Goal: Information Seeking & Learning: Learn about a topic

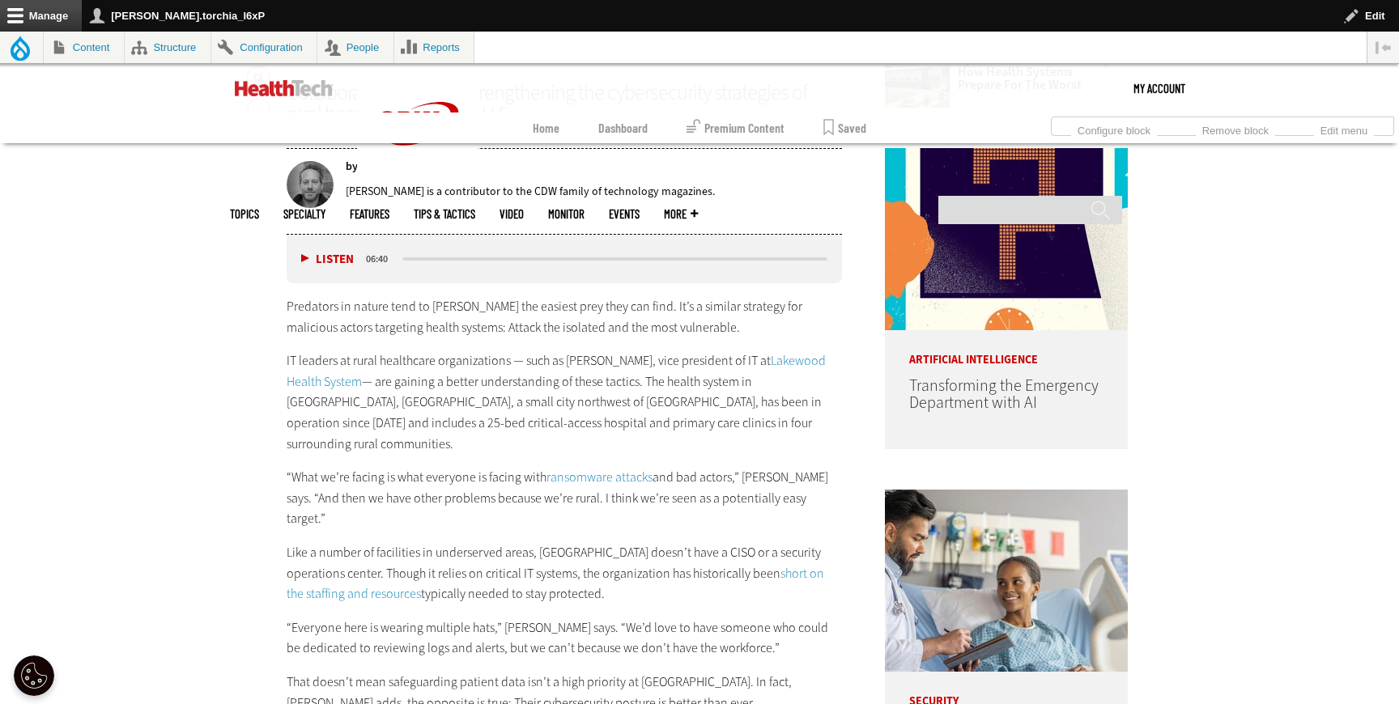
scroll to position [987, 0]
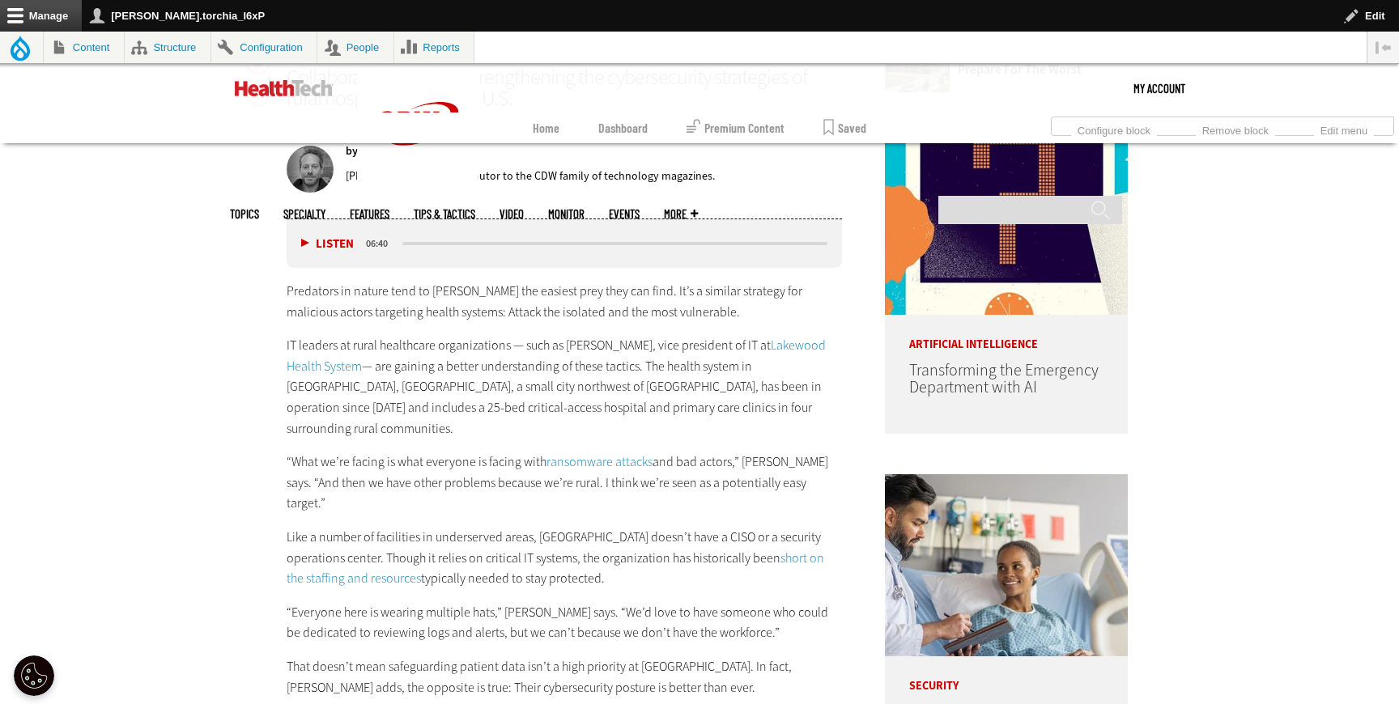
click at [760, 343] on link "Lakewood Health System" at bounding box center [556, 356] width 539 height 38
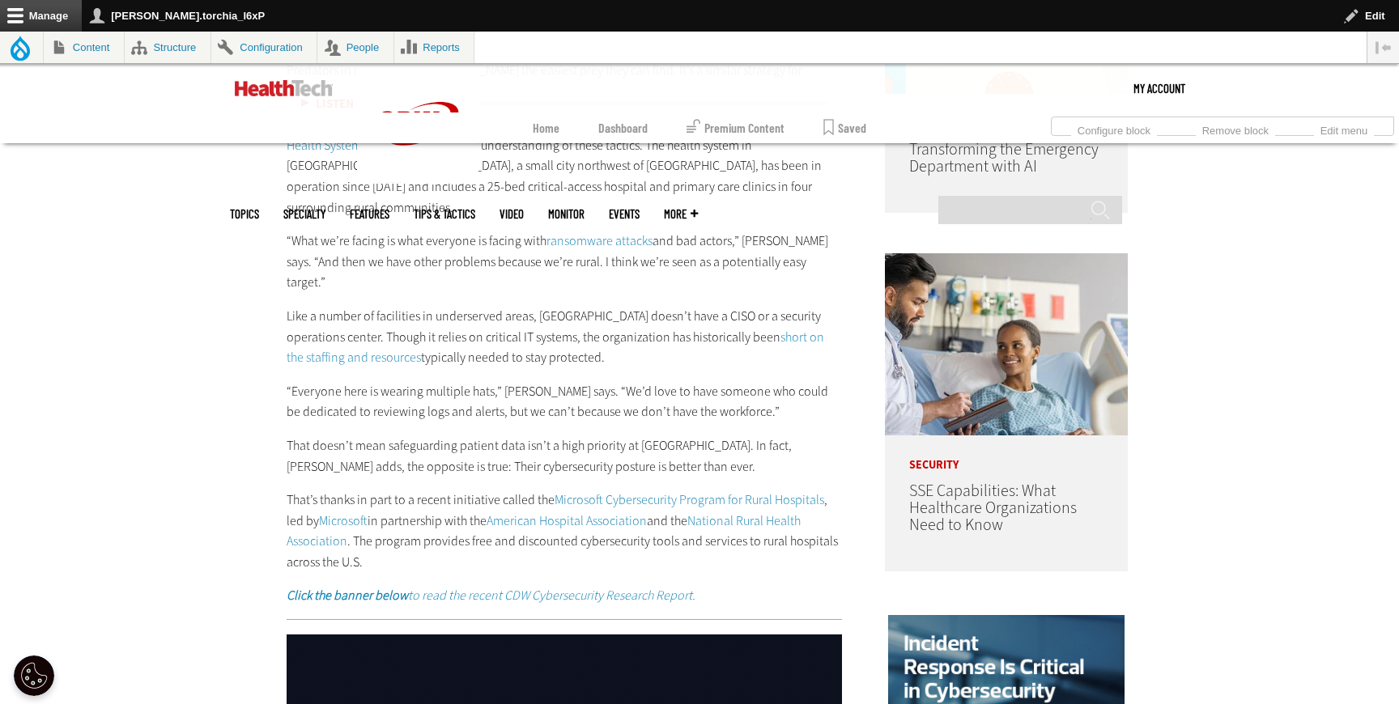
scroll to position [1210, 0]
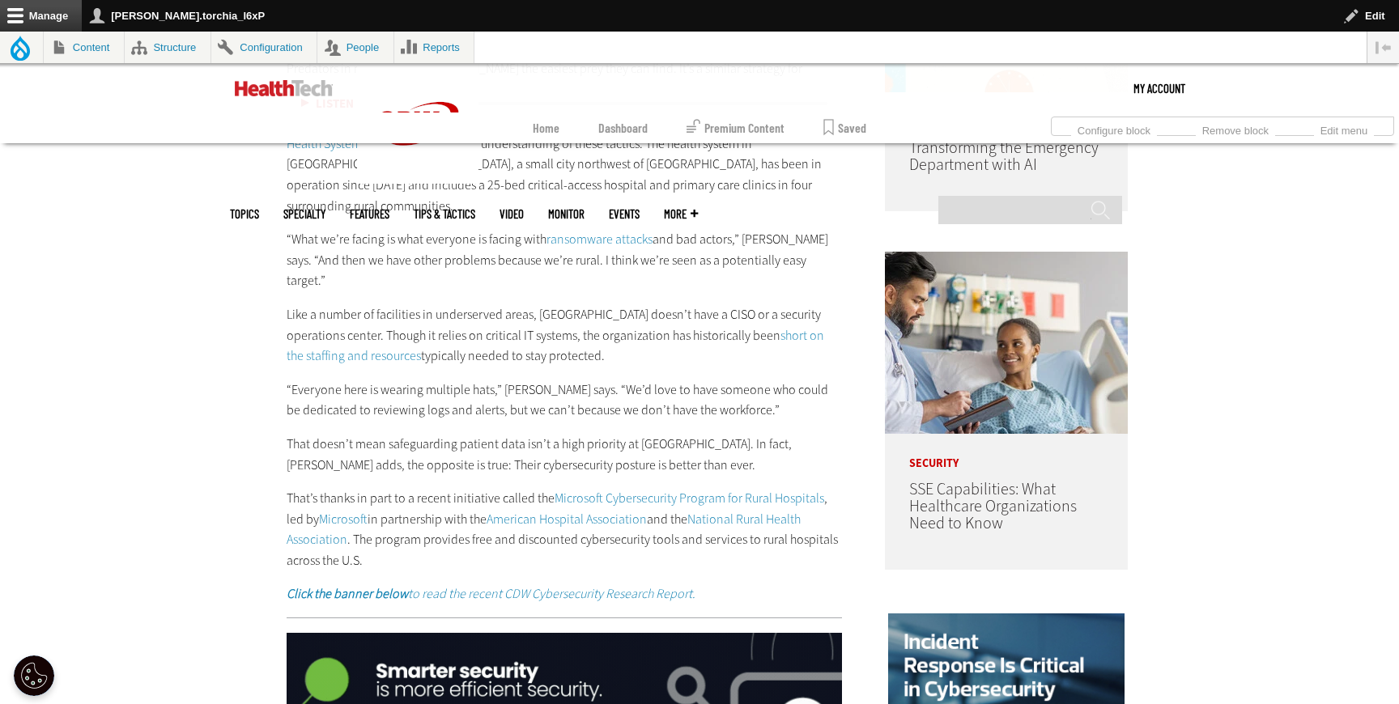
click at [586, 231] on link "ransomware attacks" at bounding box center [600, 239] width 106 height 17
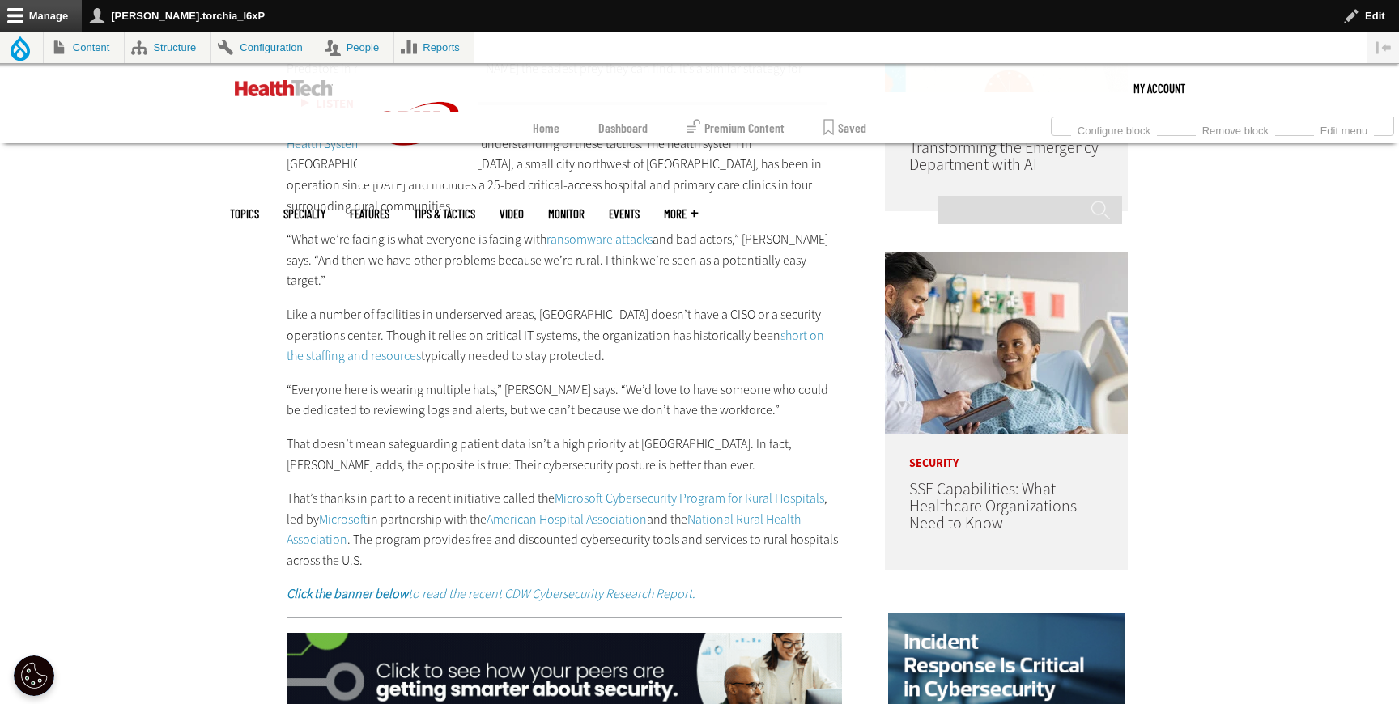
click at [798, 327] on link "short on the staffing and resources" at bounding box center [556, 346] width 538 height 38
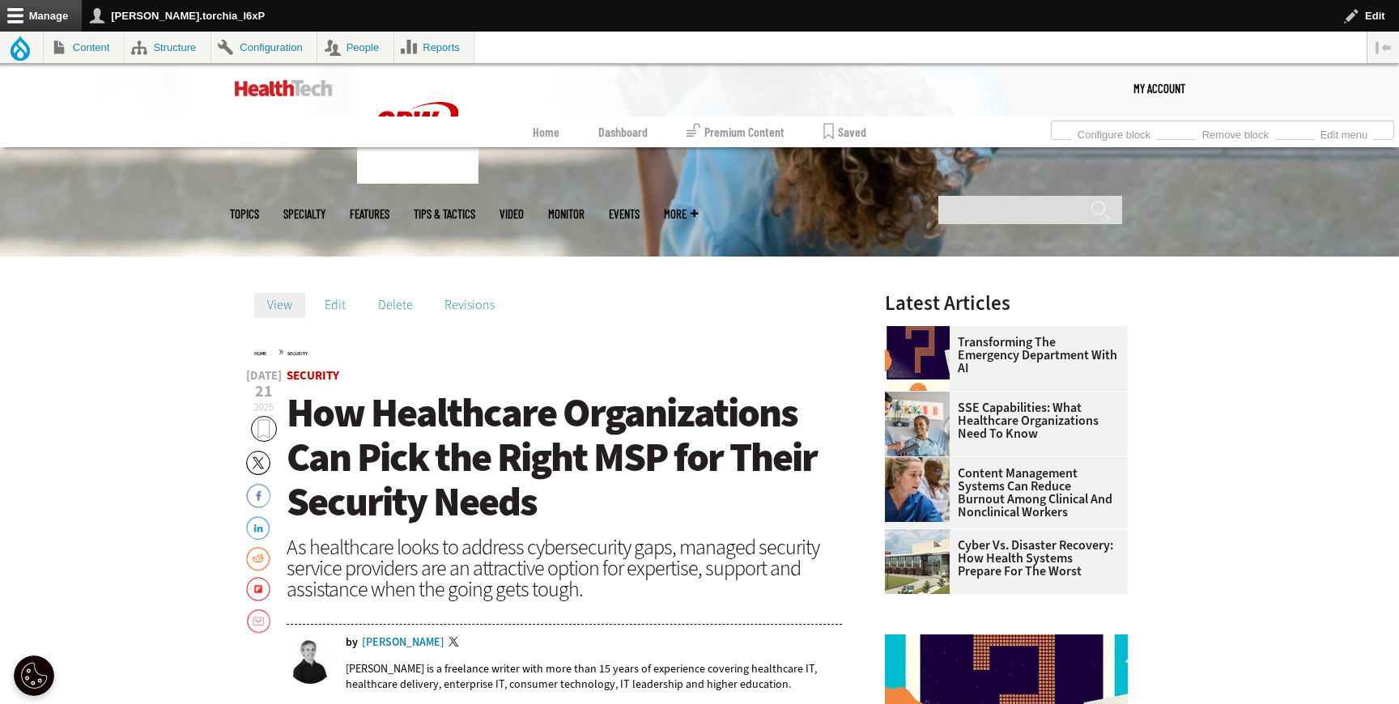
scroll to position [479, 0]
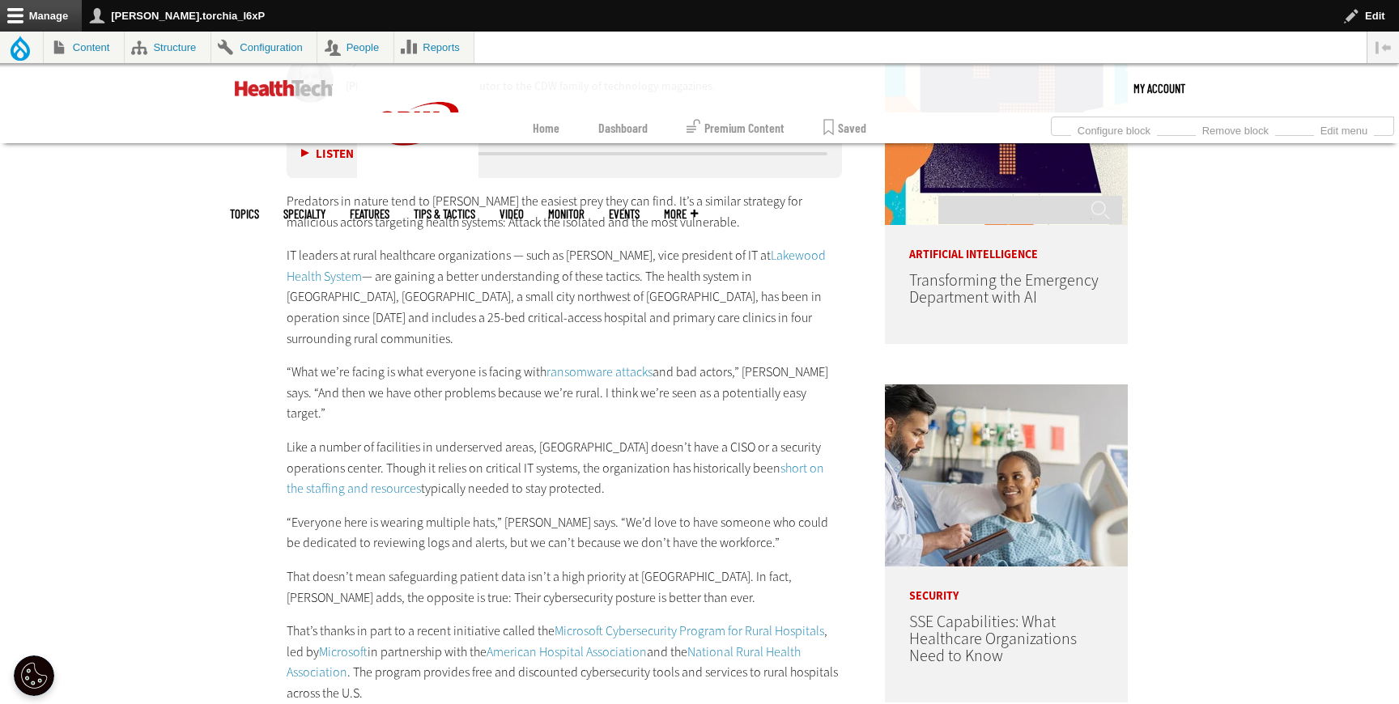
scroll to position [1064, 0]
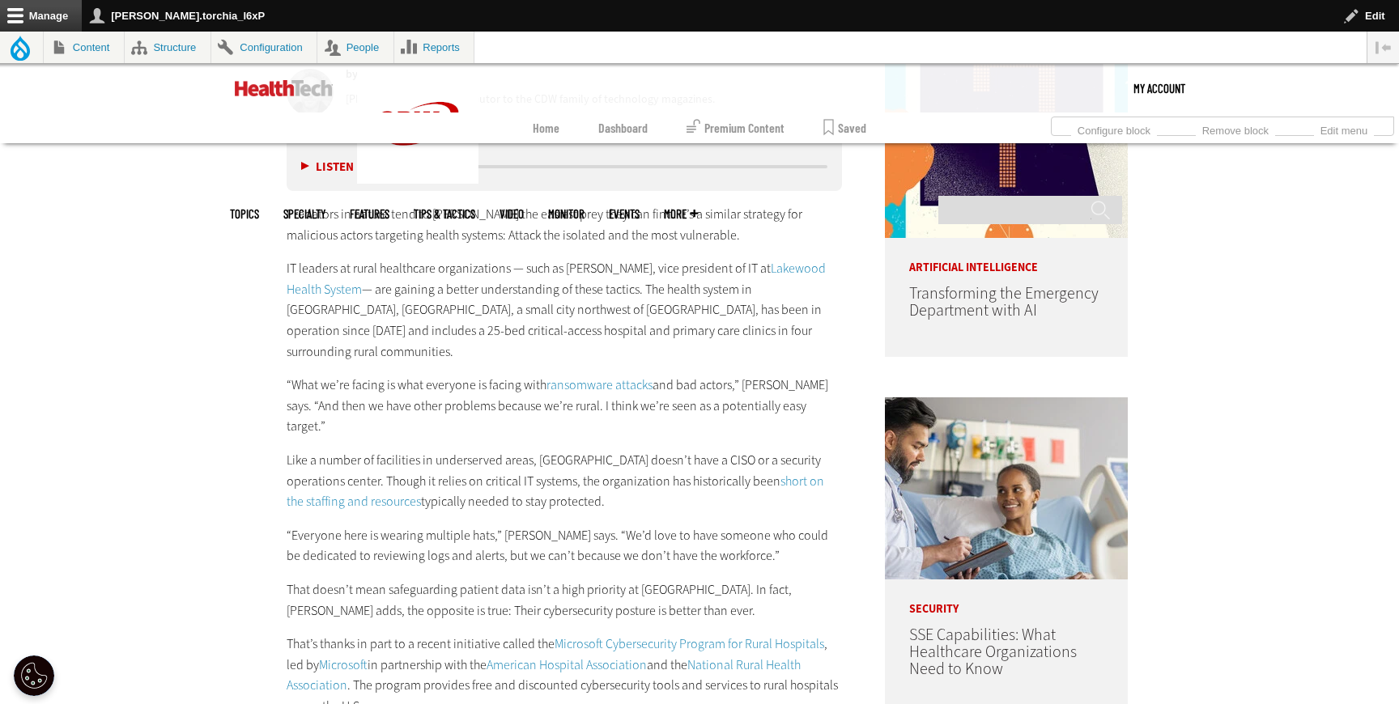
click at [343, 473] on link "short on the staffing and resources" at bounding box center [556, 492] width 538 height 38
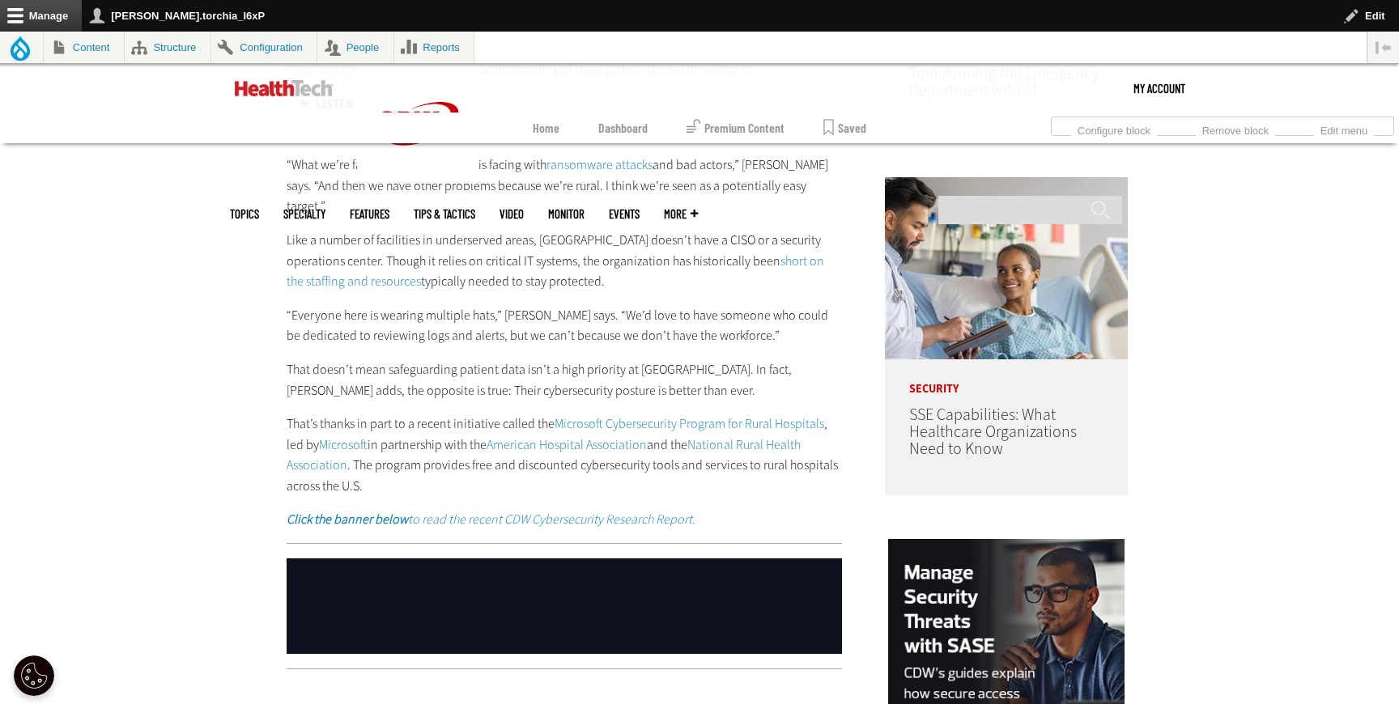
scroll to position [1326, 0]
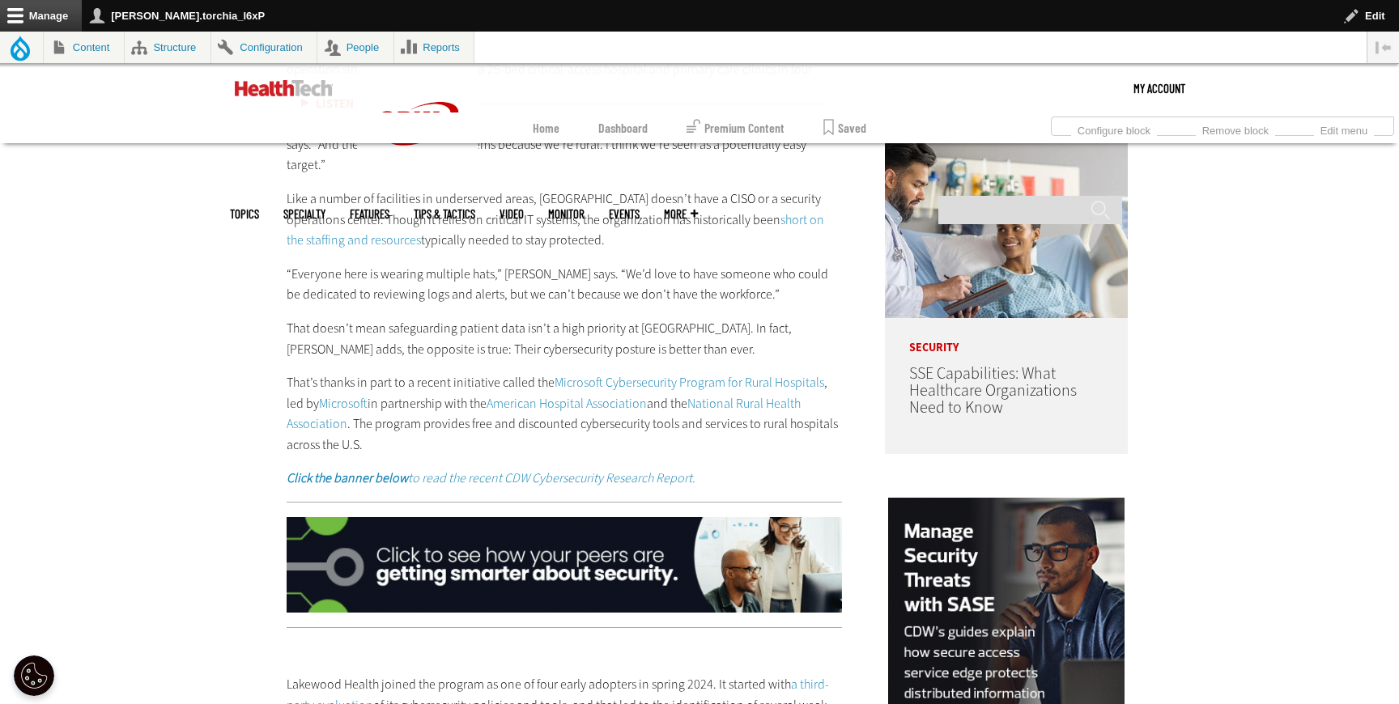
click at [679, 374] on link "Microsoft Cybersecurity Program for Rural Hospitals" at bounding box center [690, 382] width 270 height 17
click at [343, 395] on link "Microsoft" at bounding box center [343, 403] width 49 height 17
click at [555, 395] on link "American Hospital Association" at bounding box center [567, 403] width 160 height 17
click at [768, 395] on link "National Rural Health Association" at bounding box center [544, 414] width 514 height 38
click at [346, 470] on strong "Click the banner below" at bounding box center [347, 478] width 121 height 17
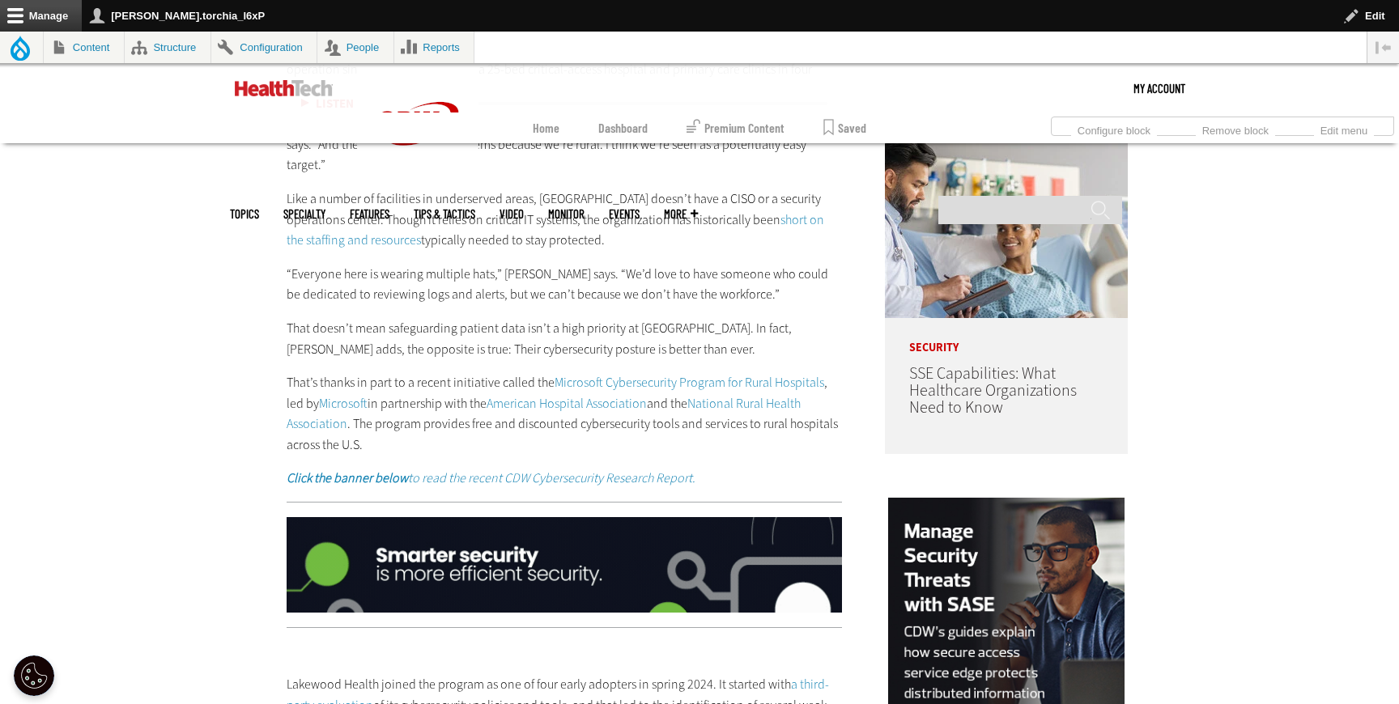
click at [578, 517] on img at bounding box center [564, 565] width 555 height 96
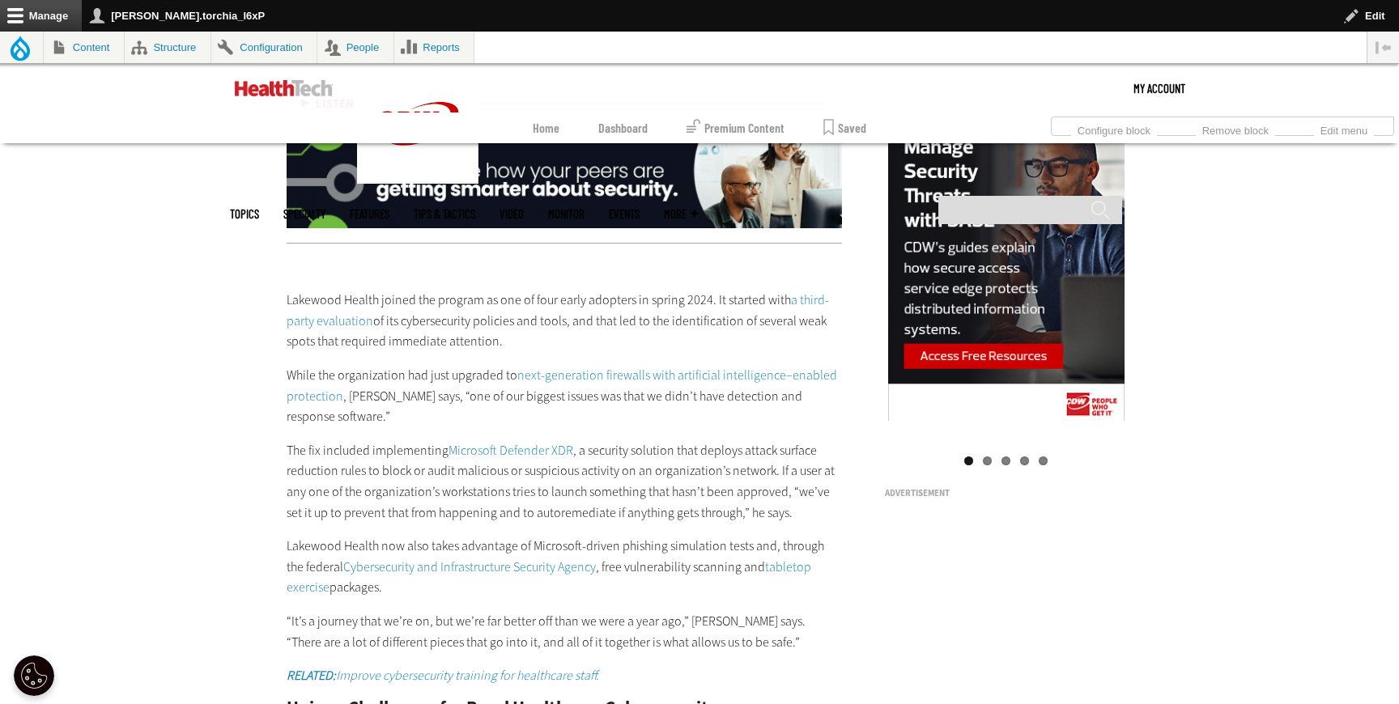
scroll to position [1658, 0]
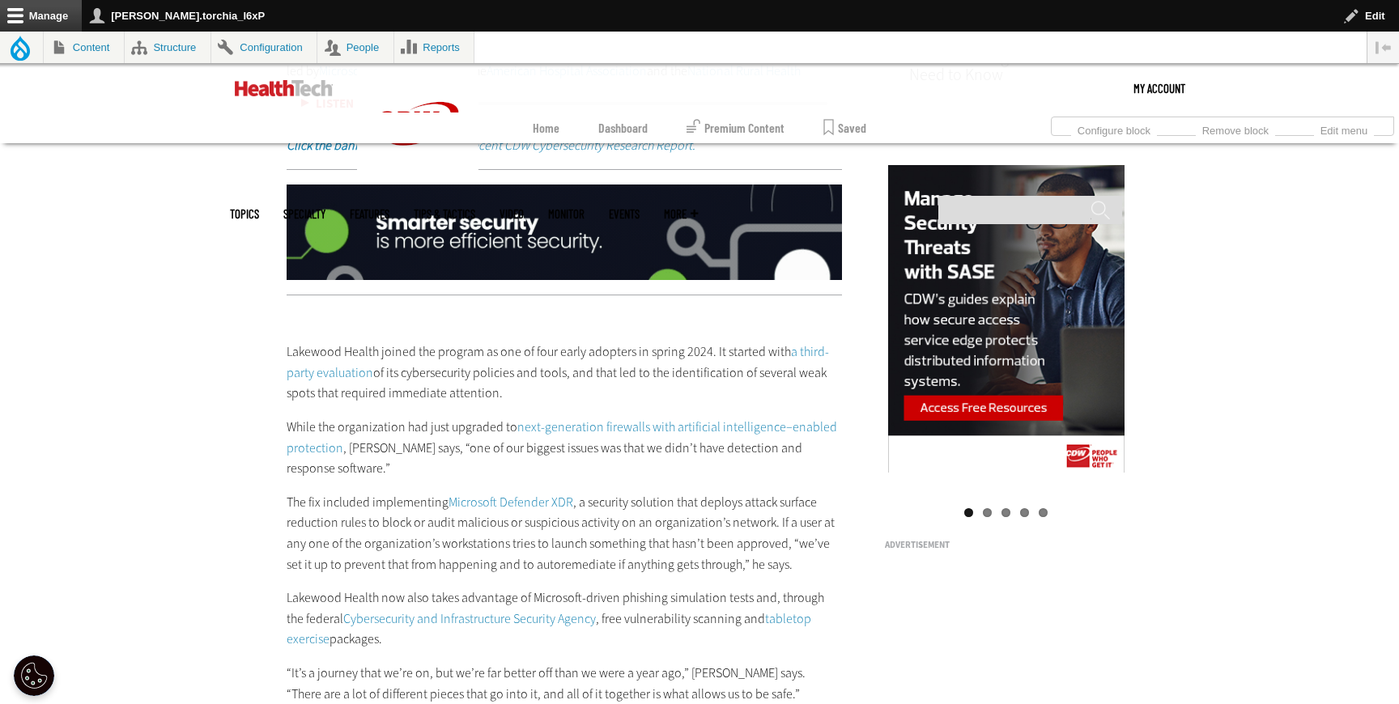
click at [319, 343] on link "a third-party evaluation" at bounding box center [558, 362] width 543 height 38
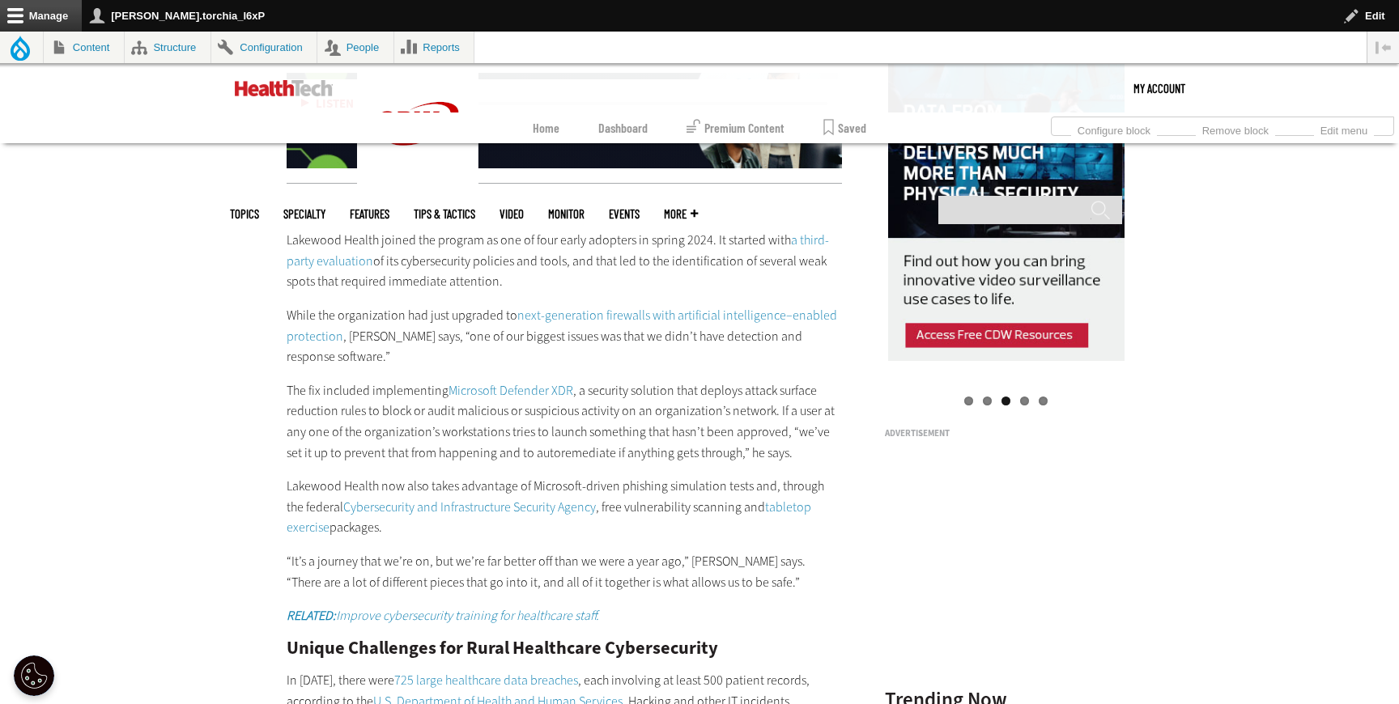
scroll to position [1780, 0]
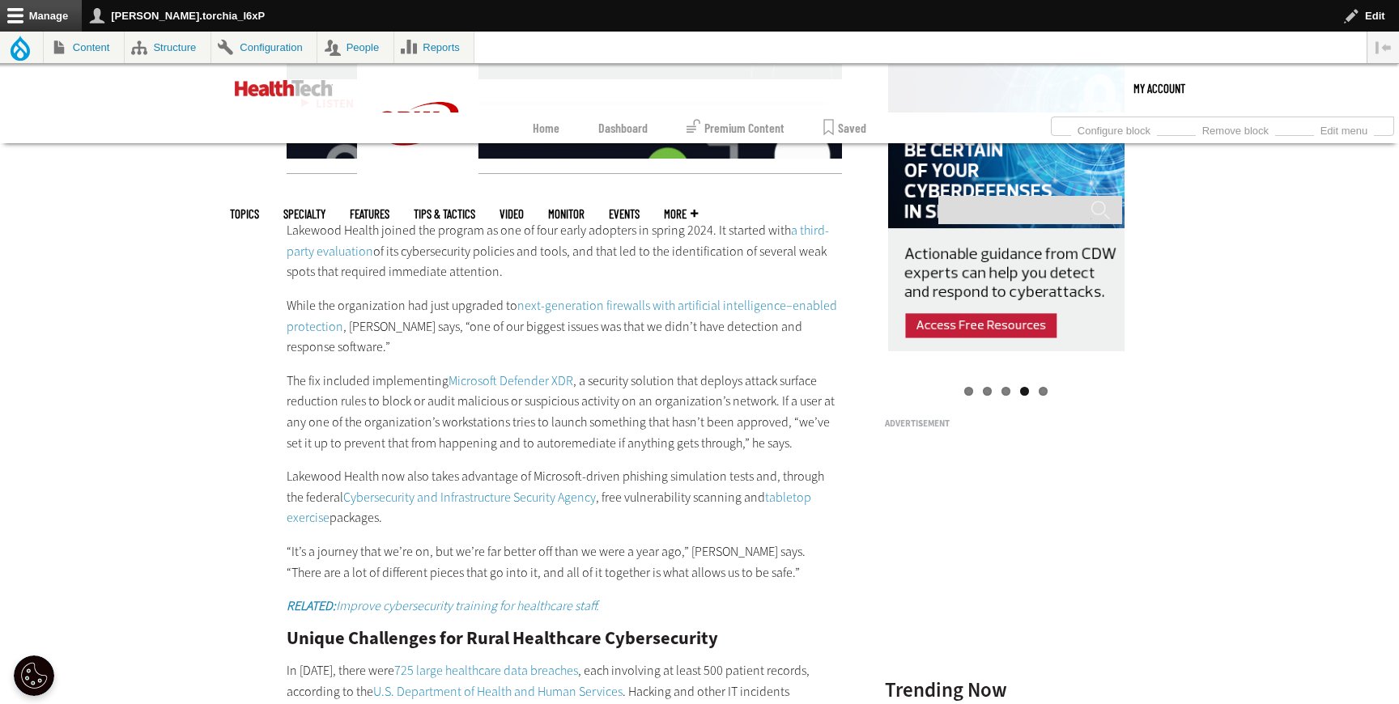
click at [668, 297] on link "next-generation firewalls with artificial intelligence–enabled protection" at bounding box center [562, 316] width 551 height 38
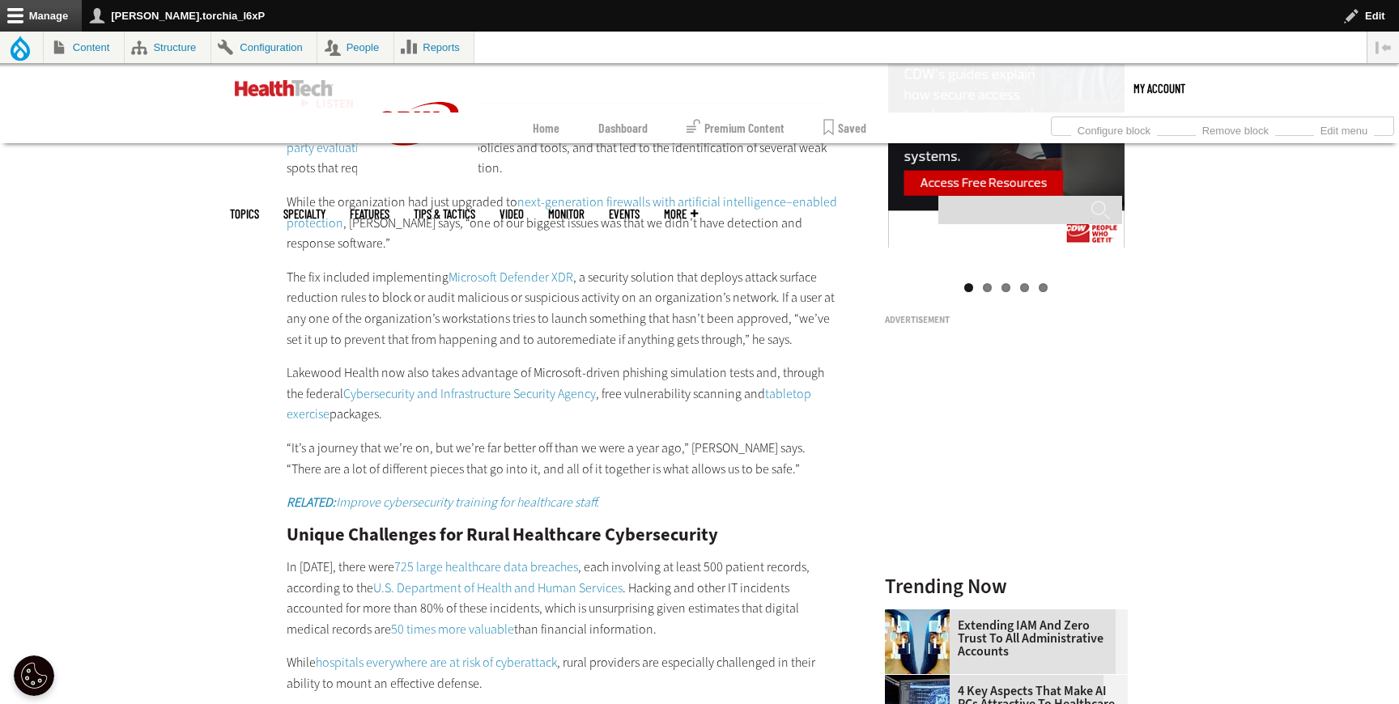
scroll to position [1892, 0]
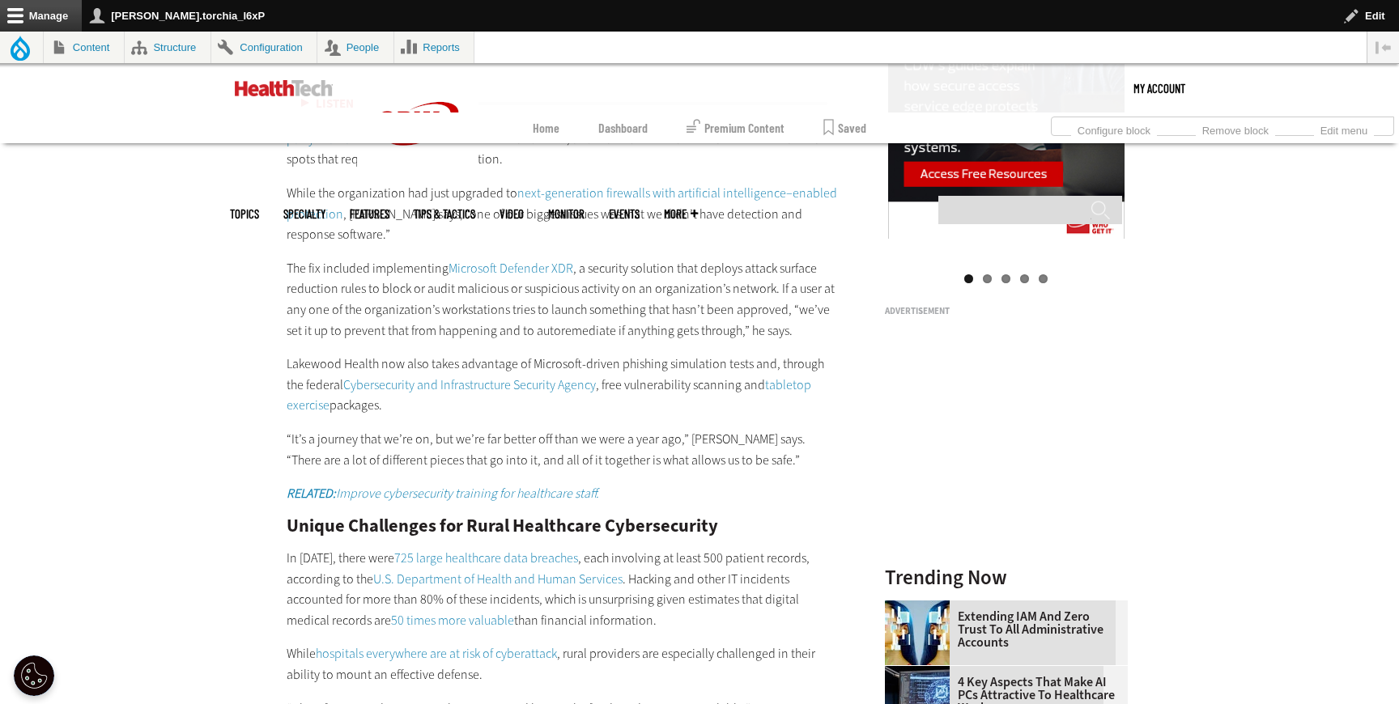
click at [492, 260] on link "Microsoft Defender XDR" at bounding box center [511, 268] width 125 height 17
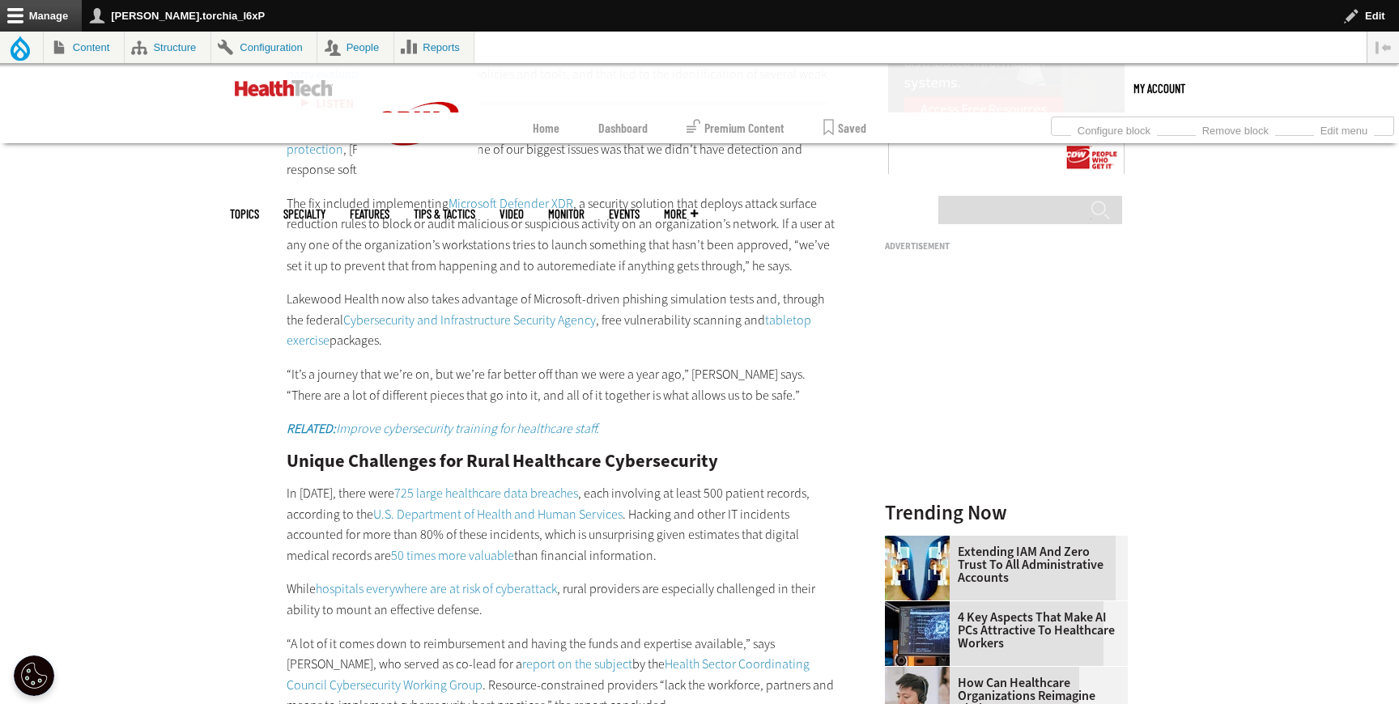
scroll to position [1985, 0]
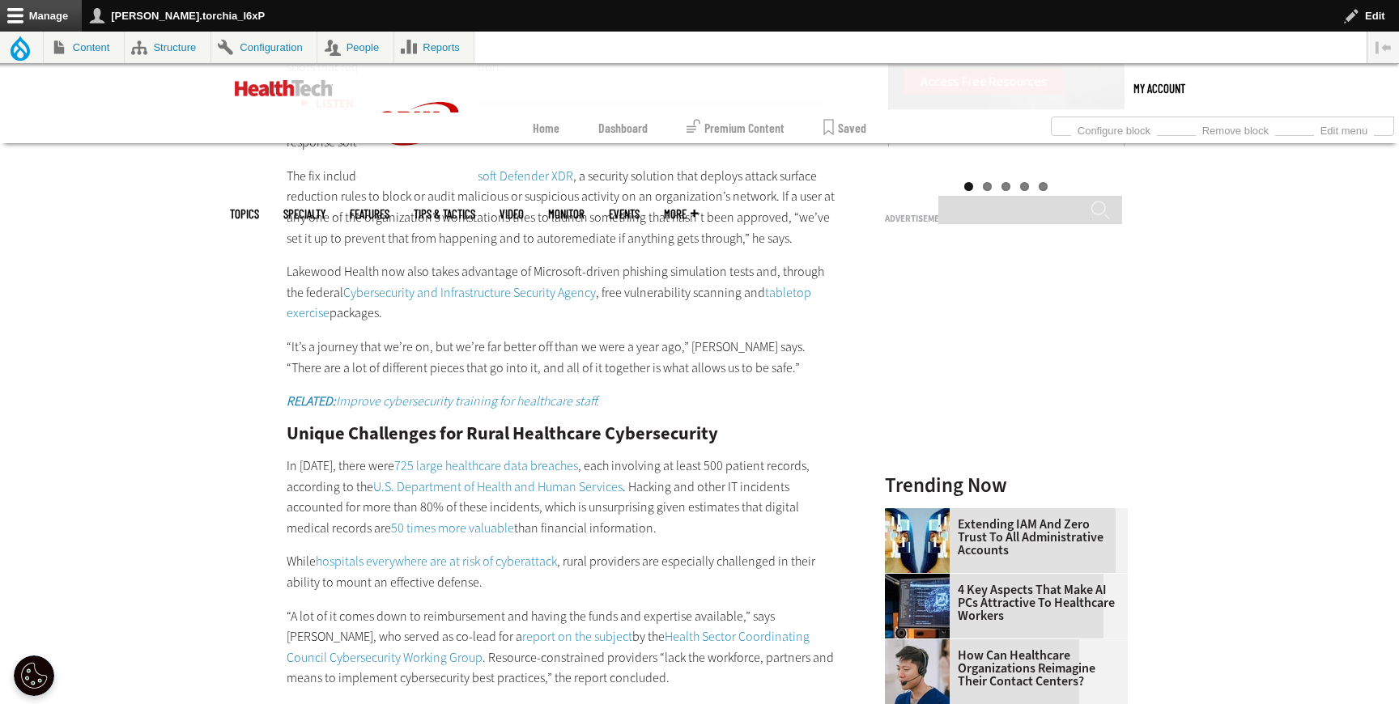
click at [457, 284] on link "Cybersecurity and Infrastructure Security Agency" at bounding box center [469, 292] width 253 height 17
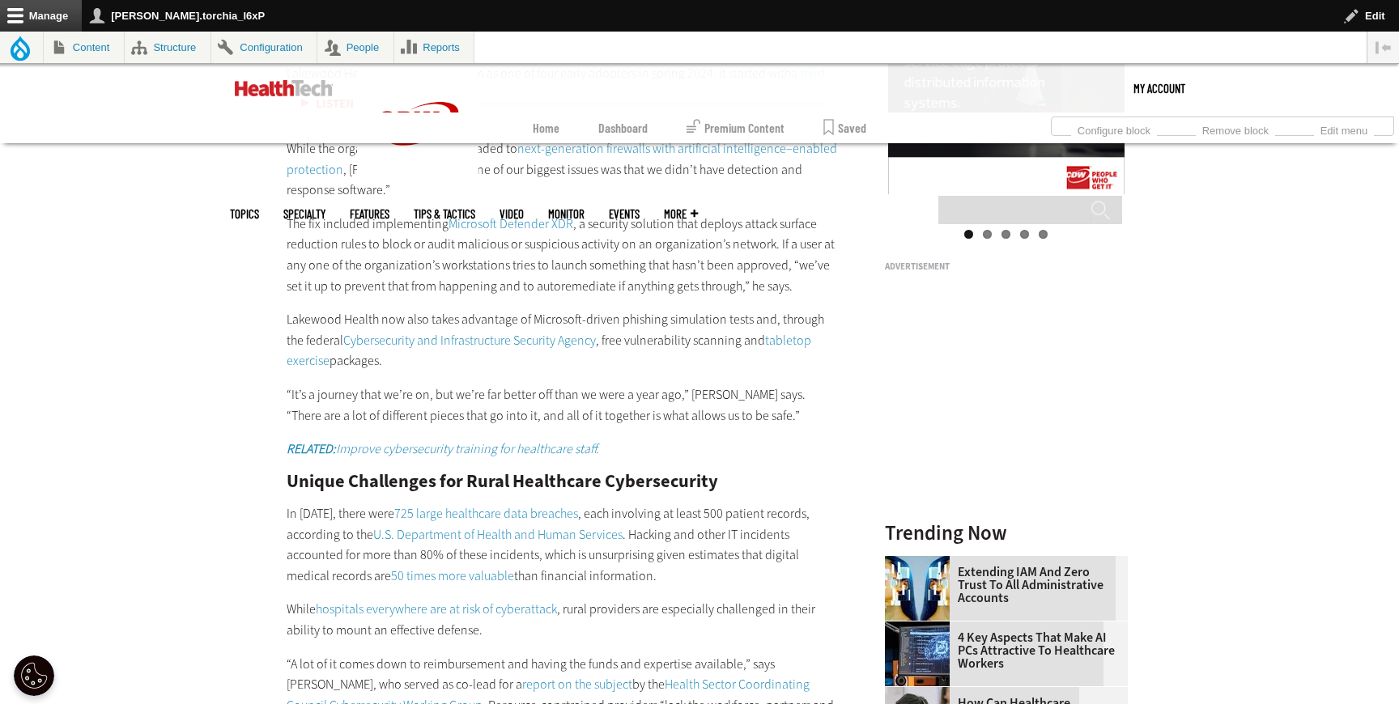
scroll to position [1905, 0]
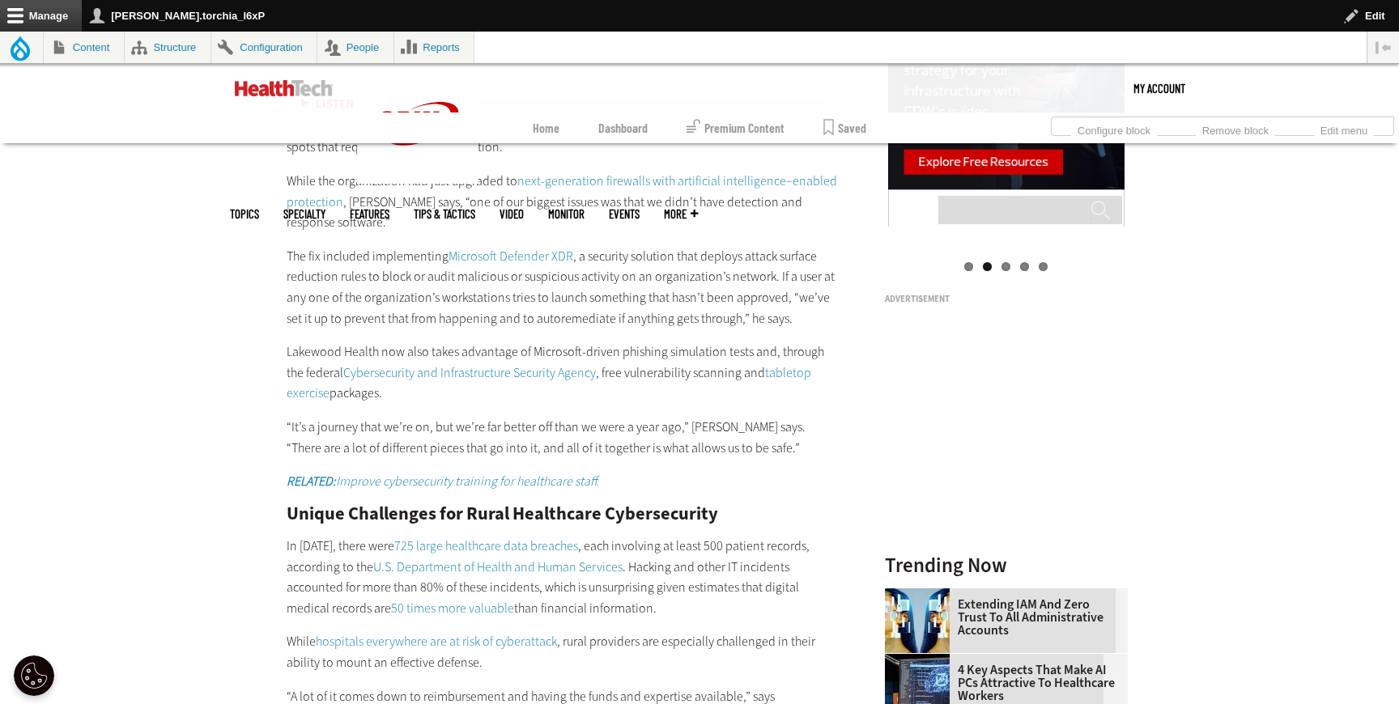
click at [459, 364] on link "Cybersecurity and Infrastructure Security Agency" at bounding box center [469, 372] width 253 height 17
click at [757, 364] on link "tabletop exercise" at bounding box center [549, 383] width 525 height 38
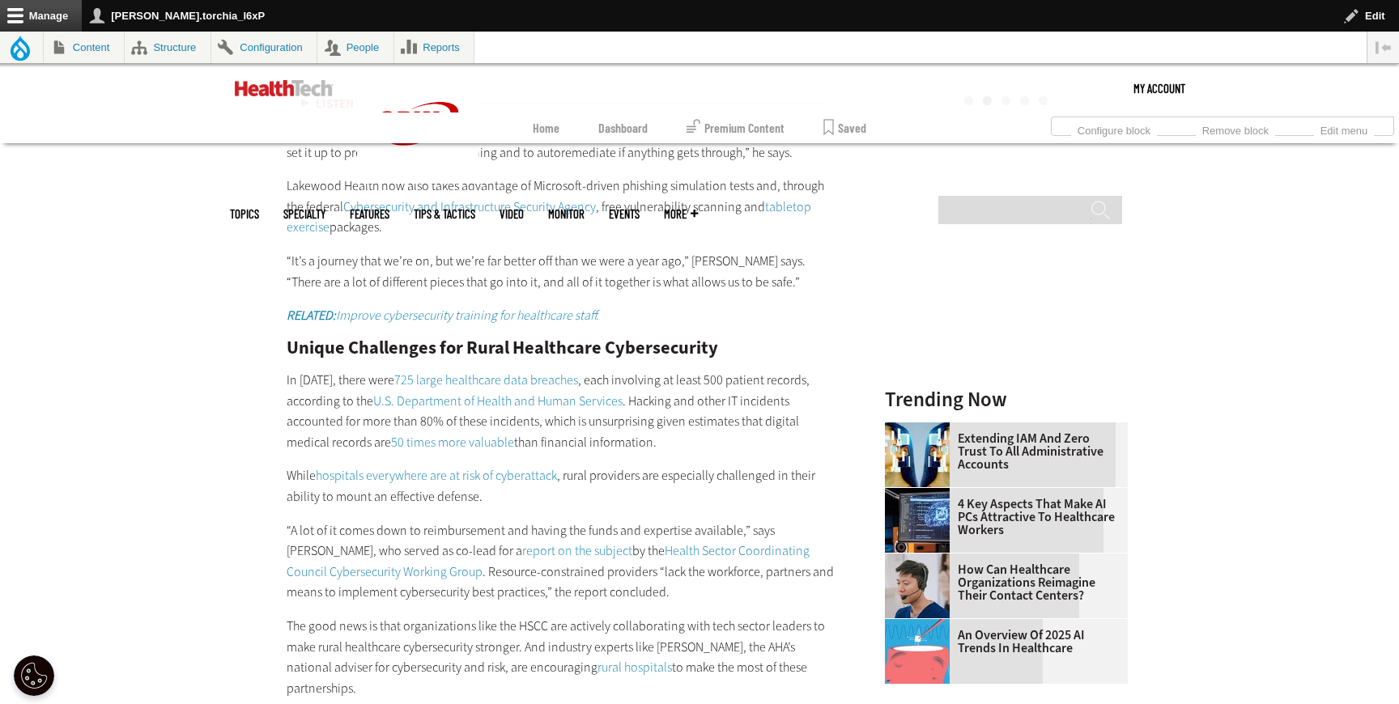
scroll to position [2083, 0]
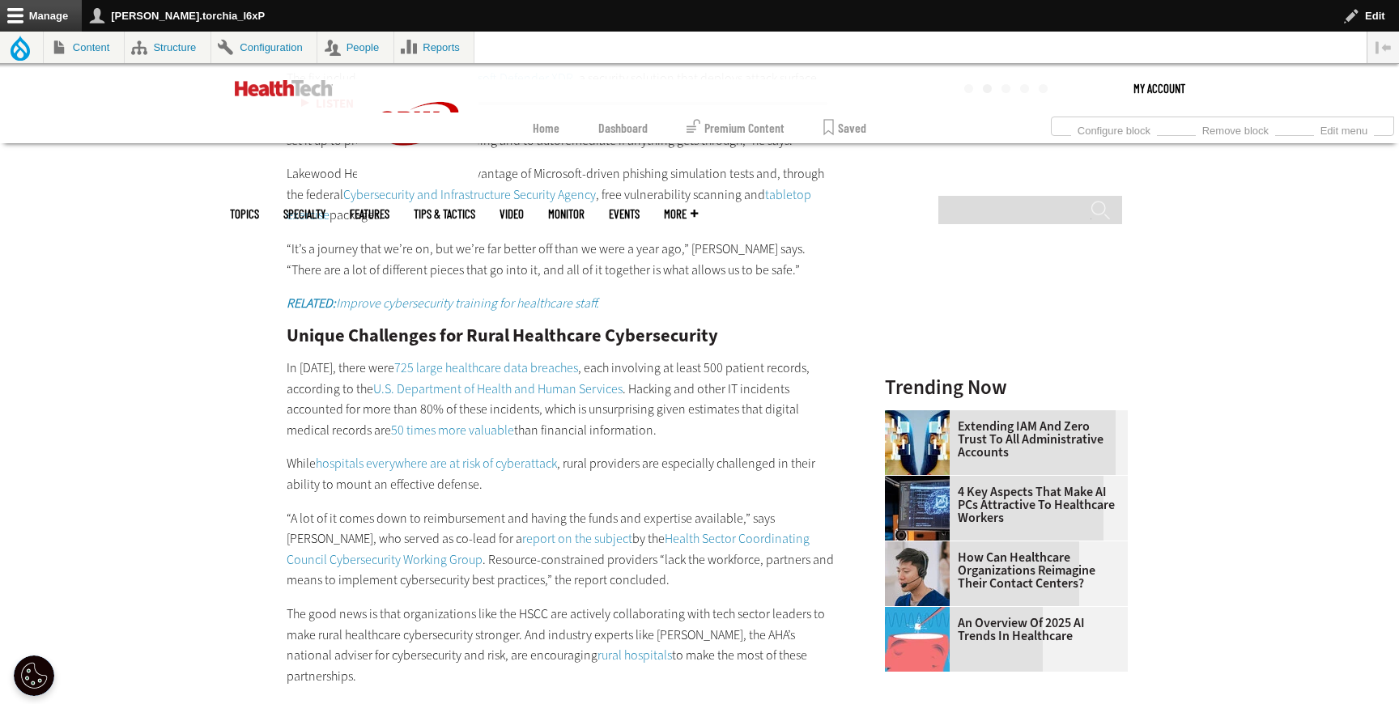
click at [476, 295] on em "RELATED: Improve cybersecurity training for healthcare staff." at bounding box center [443, 303] width 313 height 17
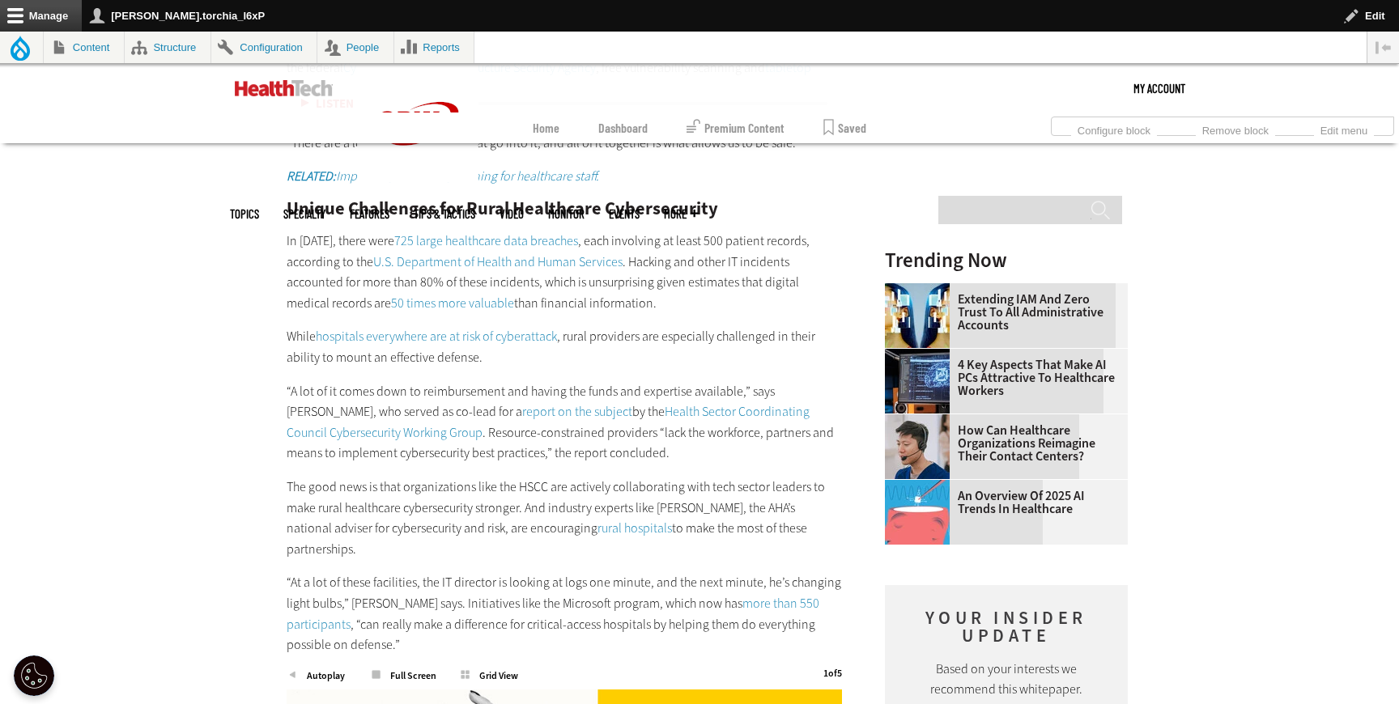
scroll to position [2224, 0]
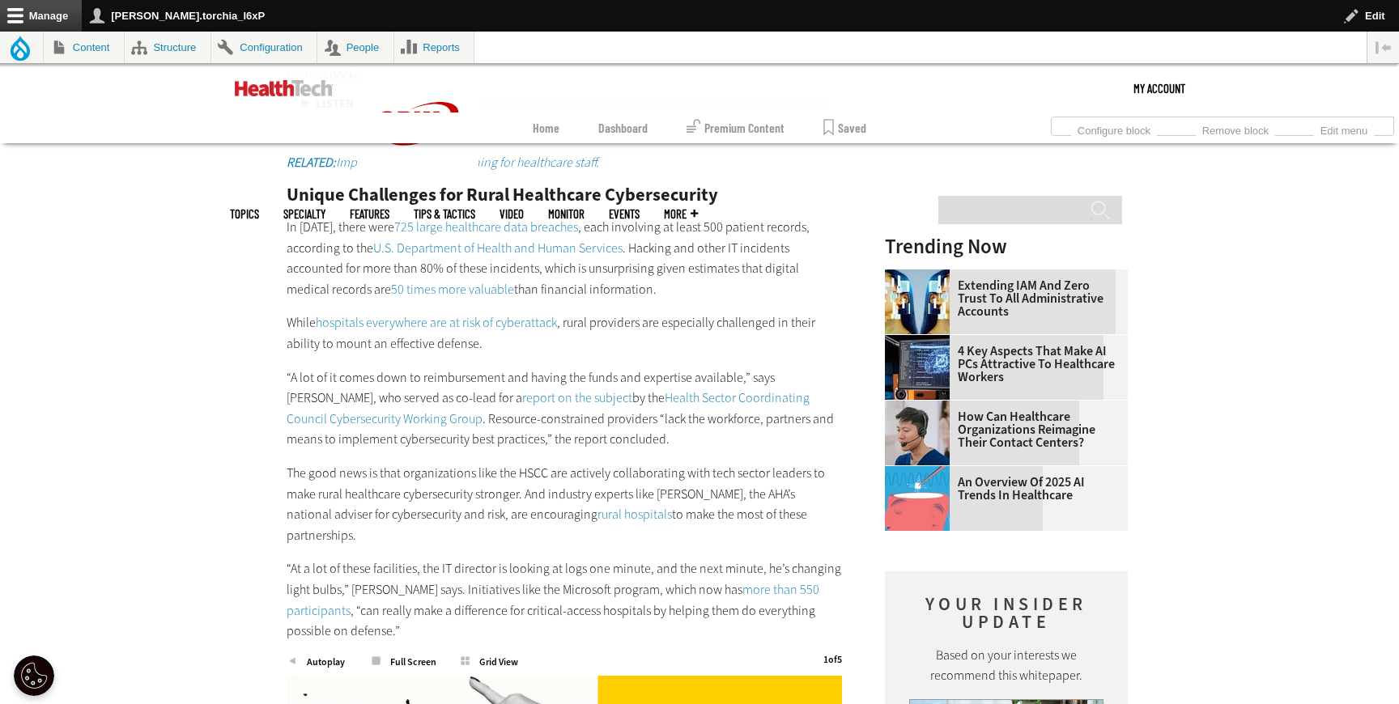
click at [472, 219] on link "725 large healthcare data breaches" at bounding box center [486, 227] width 184 height 17
click at [461, 240] on link "U.S. Department of Health and Human Services" at bounding box center [497, 248] width 249 height 17
click at [398, 256] on p "In 2024, there were 725 large healthcare data breaches , each involving at leas…" at bounding box center [564, 258] width 555 height 83
click at [398, 281] on link "50 times more valuable" at bounding box center [452, 289] width 123 height 17
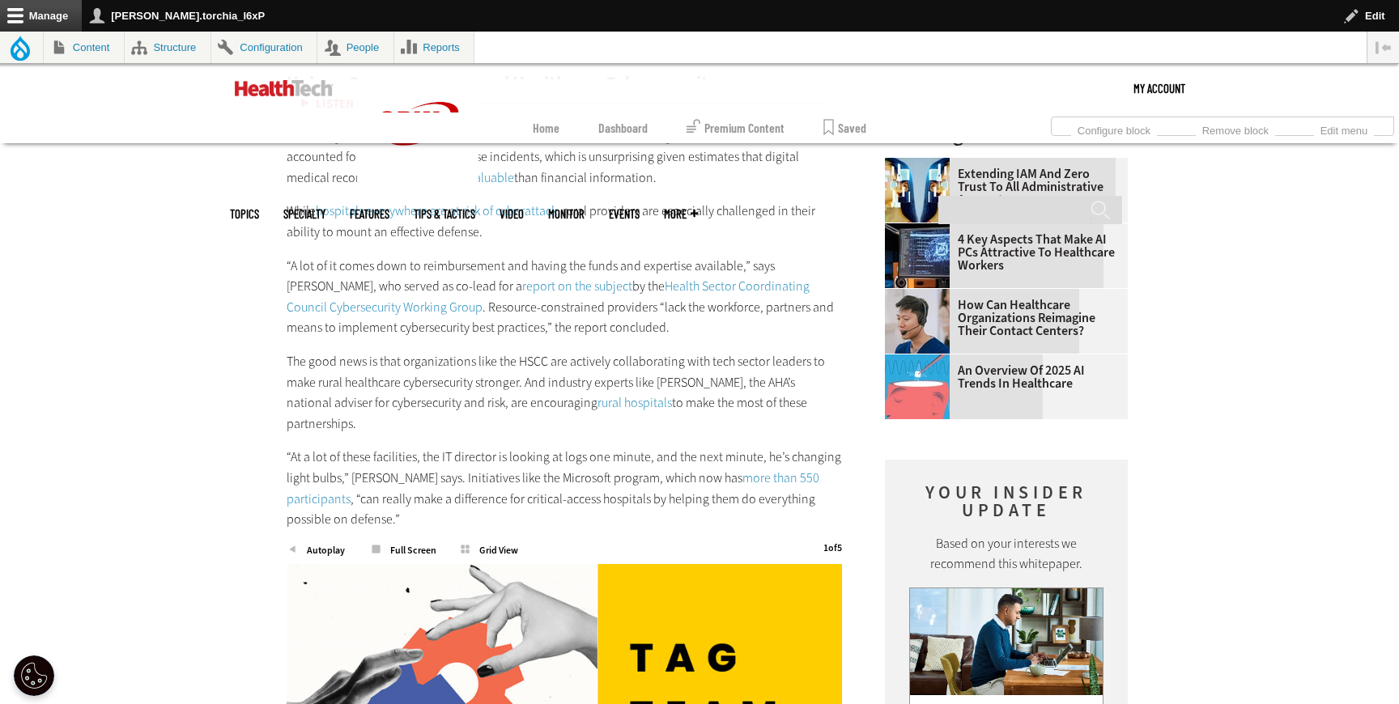
scroll to position [2339, 0]
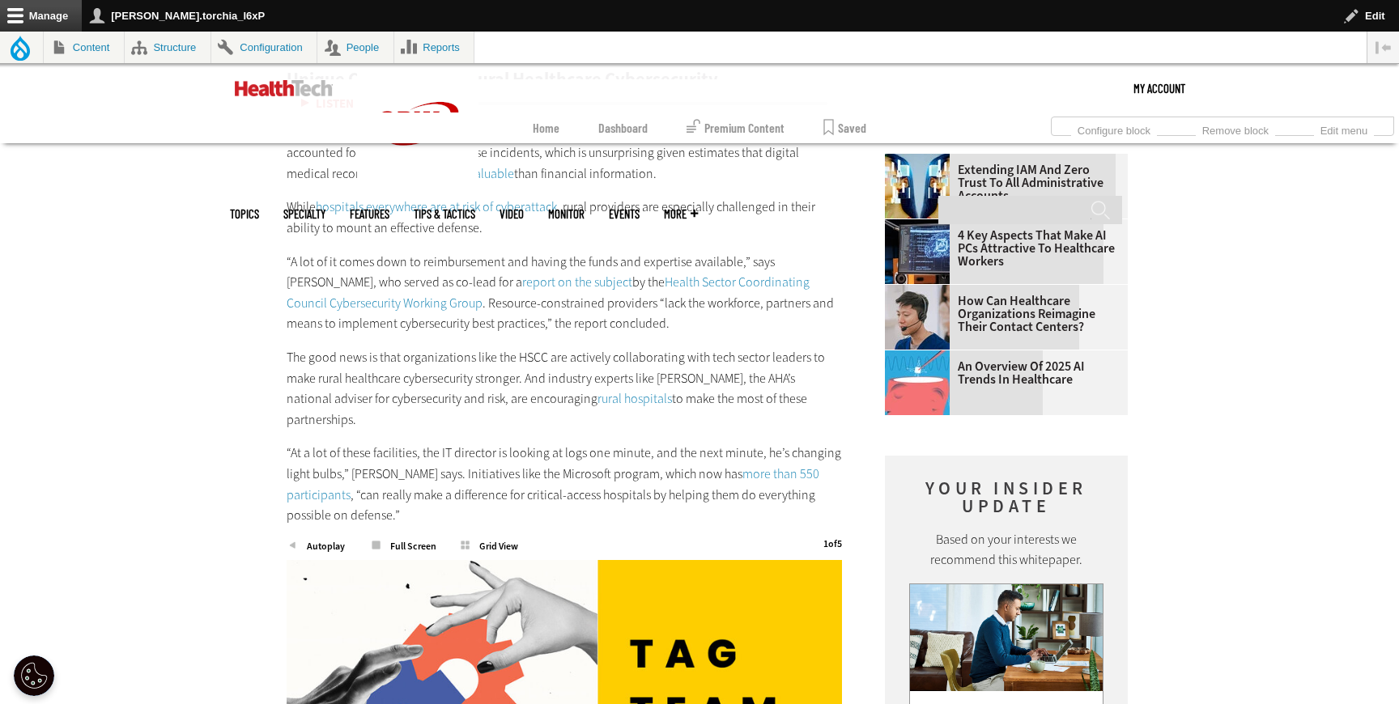
click at [467, 198] on link "hospitals everywhere are at risk of cyberattack" at bounding box center [436, 206] width 241 height 17
click at [522, 274] on link "report on the subject" at bounding box center [577, 282] width 110 height 17
click at [628, 274] on link "Health Sector Coordinating Council Cybersecurity Working Group" at bounding box center [548, 293] width 523 height 38
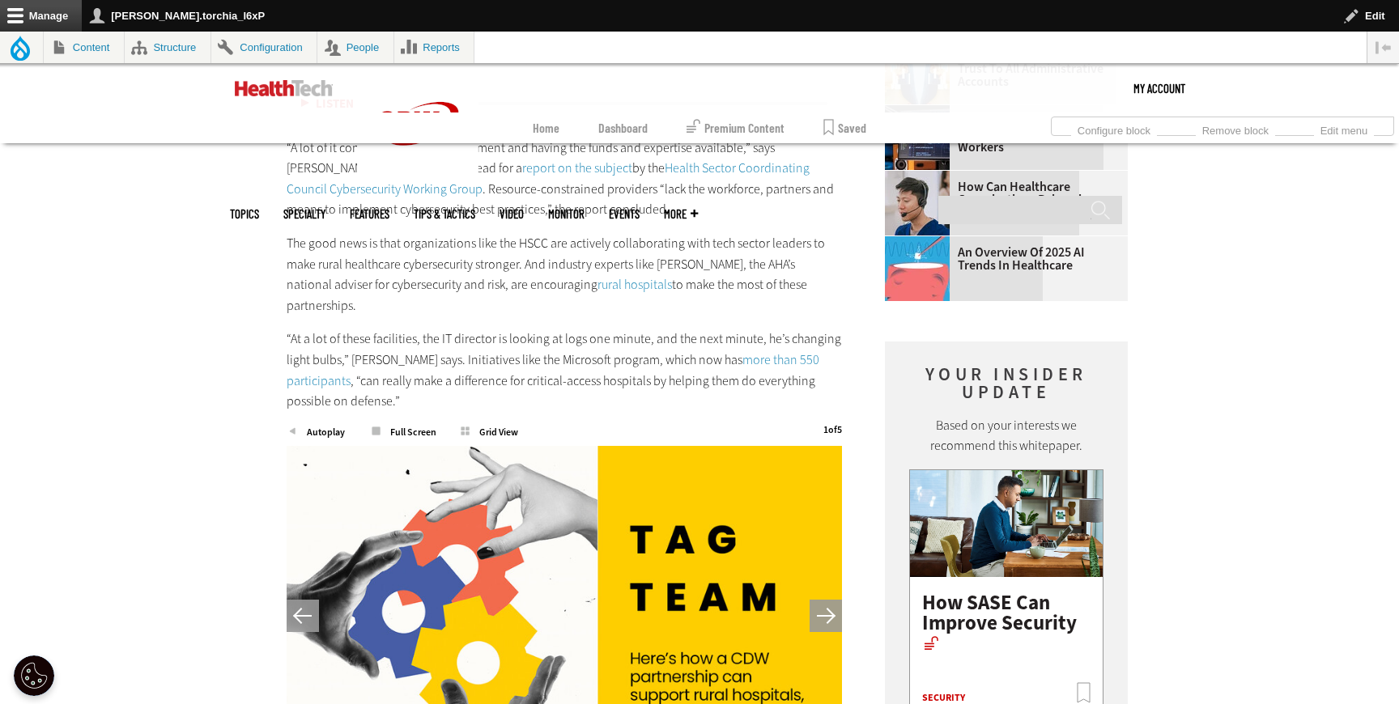
scroll to position [2454, 0]
click at [598, 275] on link "rural hospitals" at bounding box center [635, 283] width 74 height 17
click at [746, 351] on link "more than 550 participants" at bounding box center [553, 370] width 533 height 38
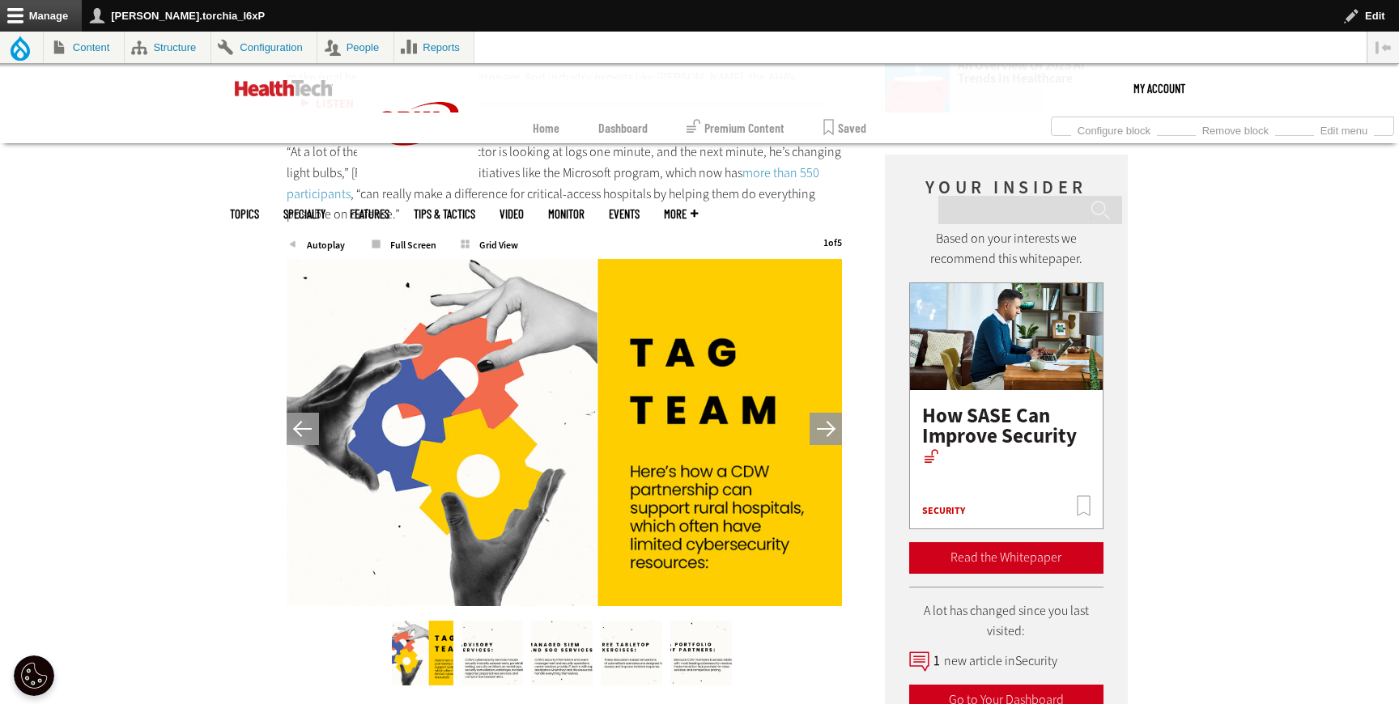
scroll to position [2611, 0]
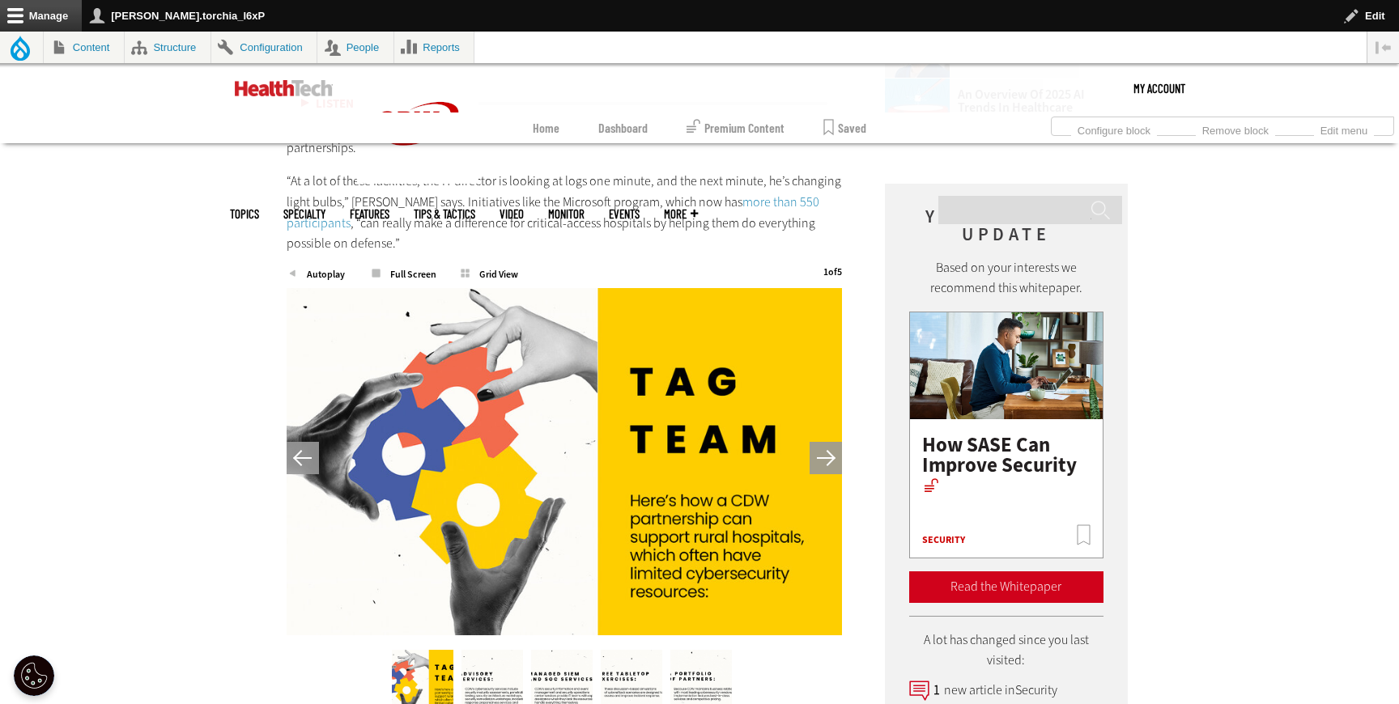
click at [831, 442] on button "Next" at bounding box center [826, 458] width 32 height 32
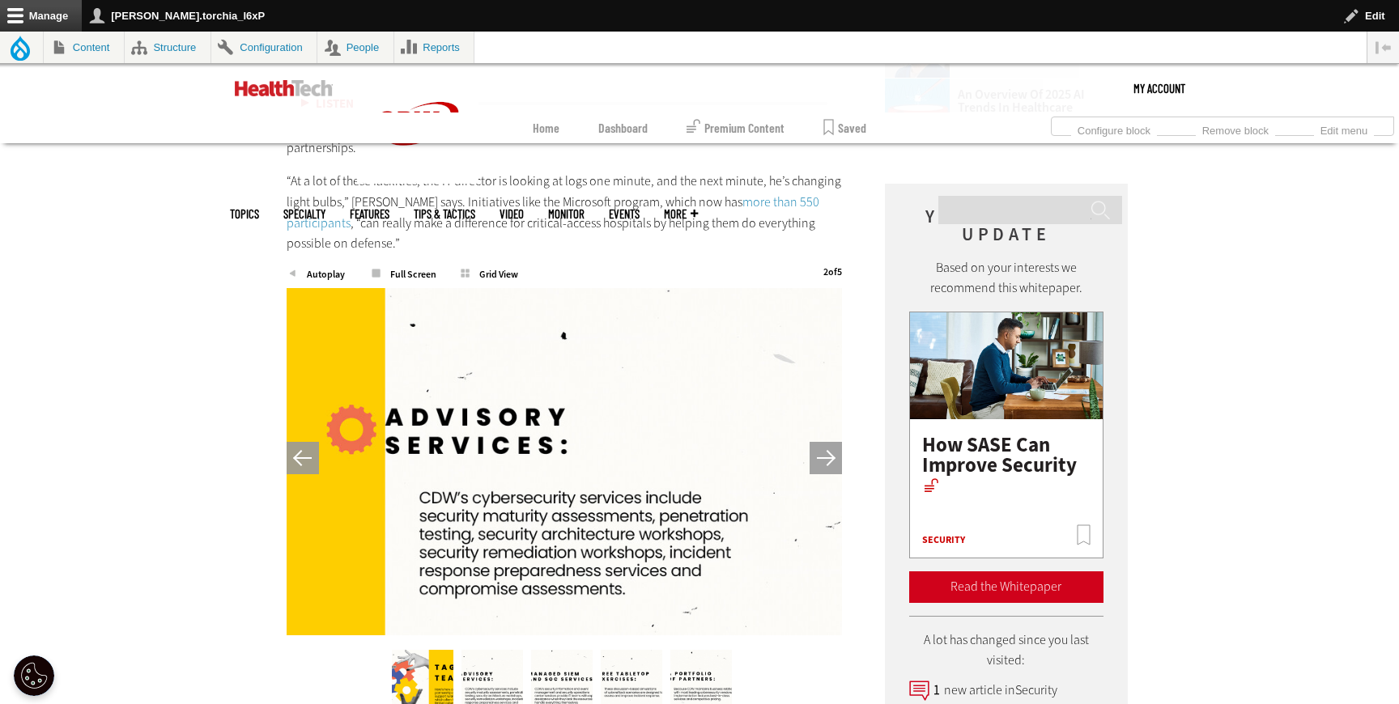
click at [831, 442] on button "Next" at bounding box center [826, 458] width 32 height 32
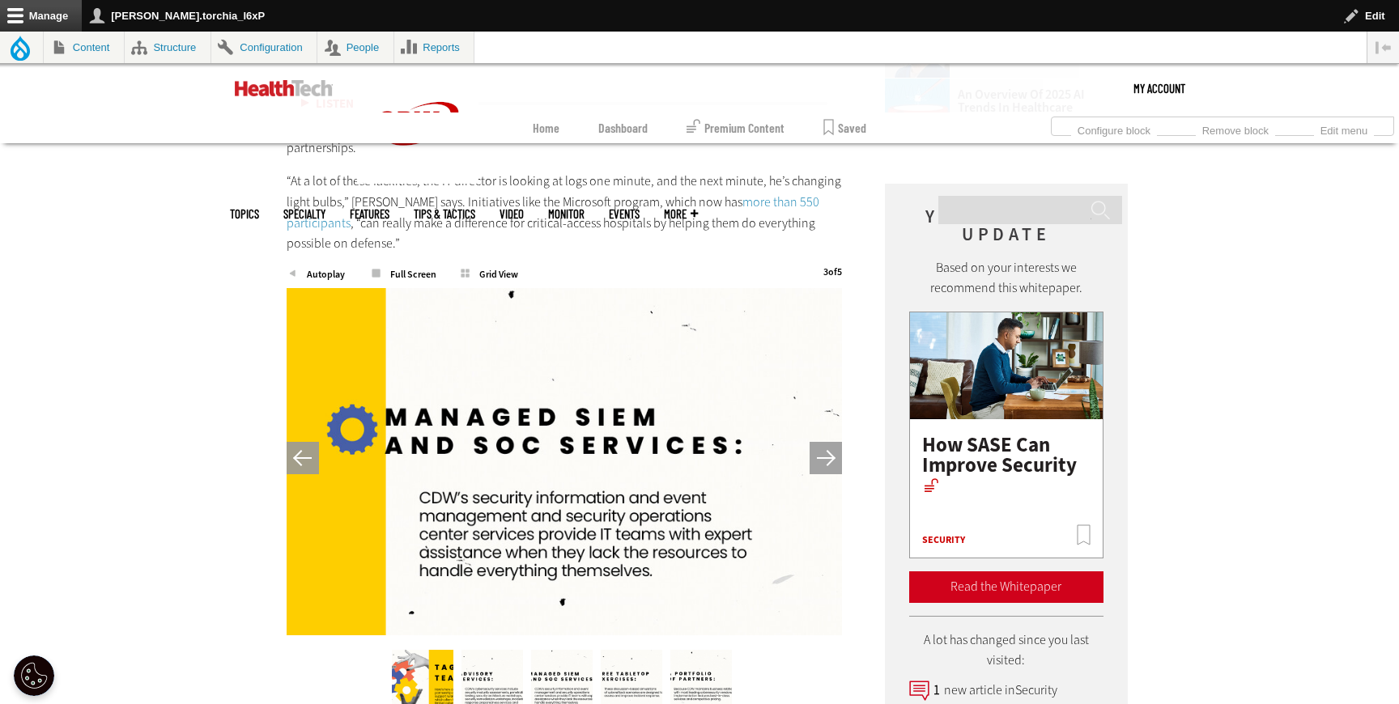
click at [831, 442] on button "Next" at bounding box center [826, 458] width 32 height 32
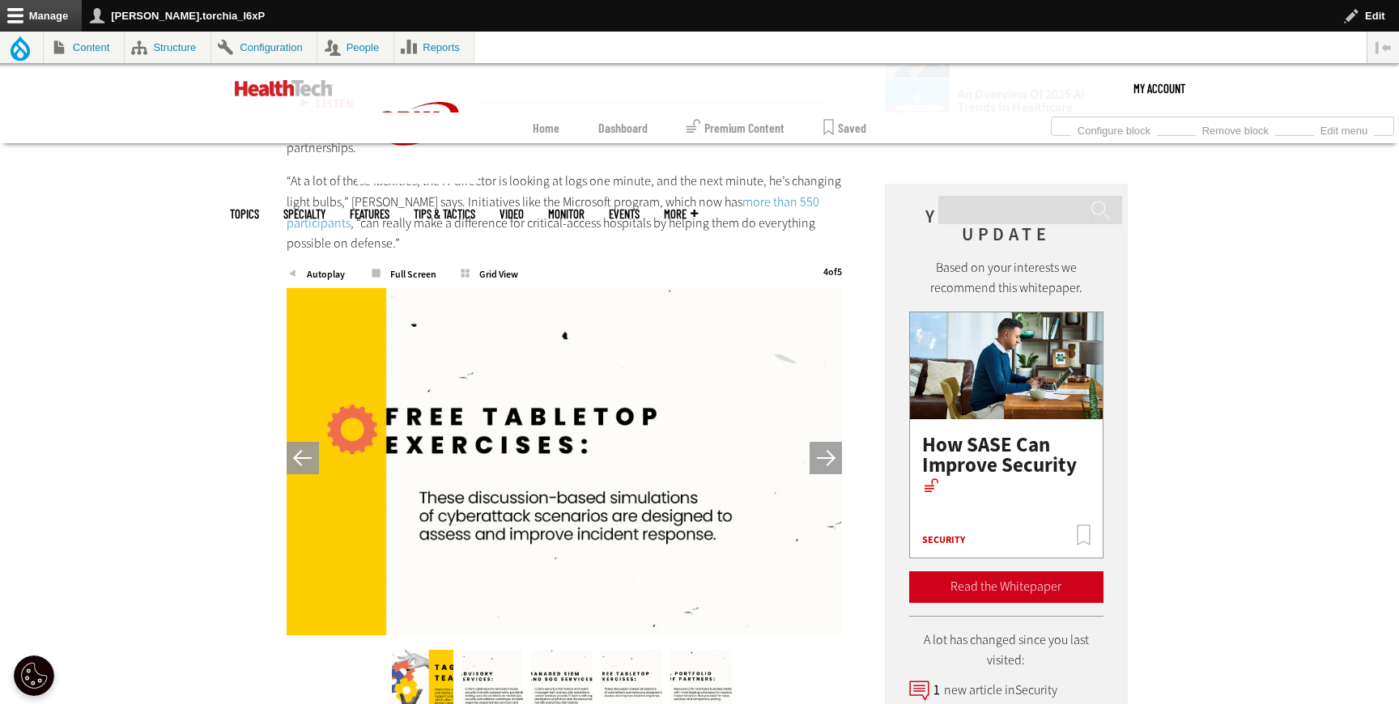
click at [831, 442] on button "Next" at bounding box center [826, 458] width 32 height 32
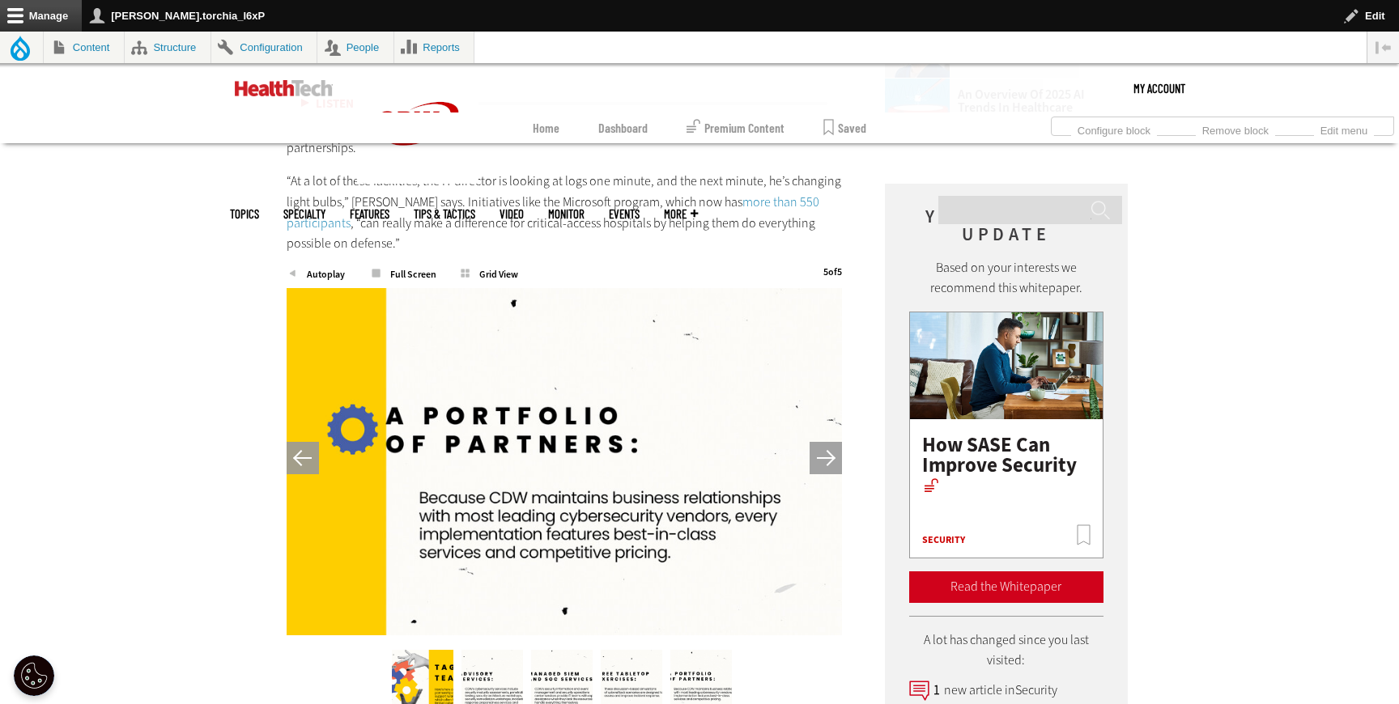
click at [831, 442] on button "Next" at bounding box center [826, 458] width 32 height 32
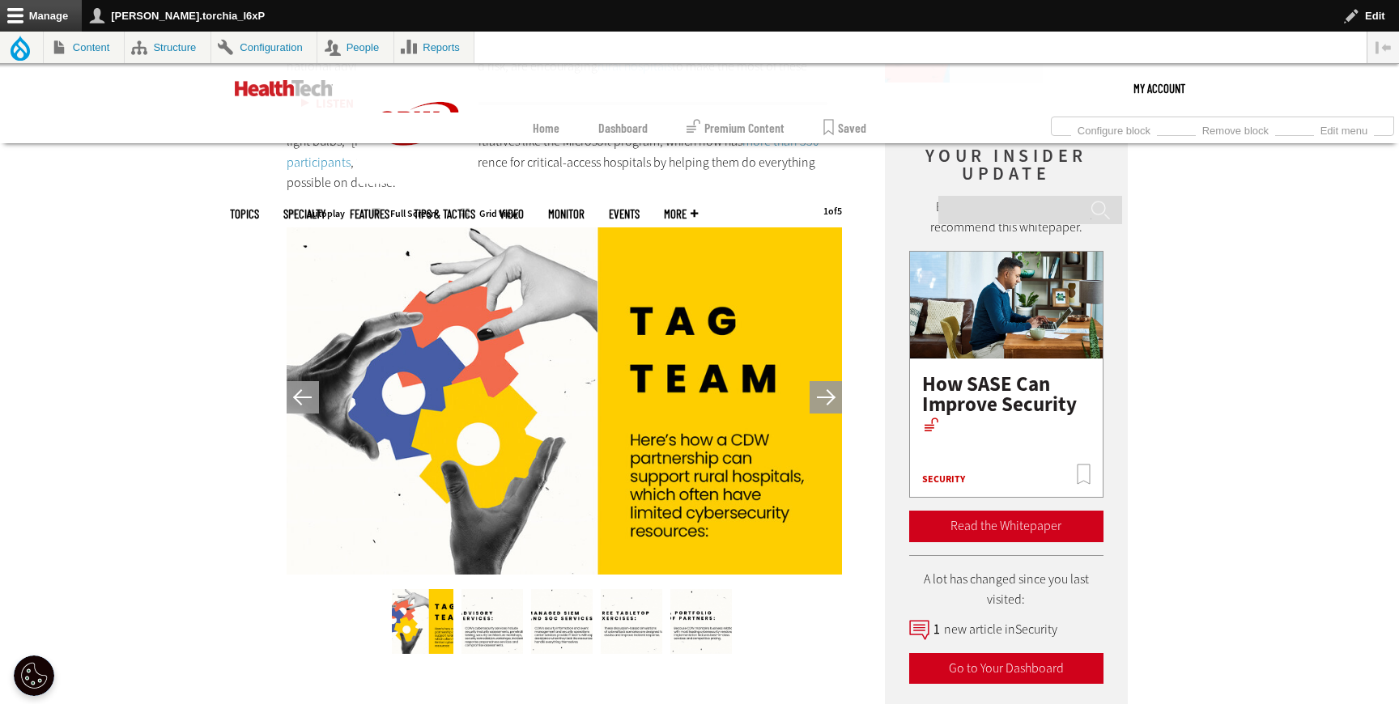
scroll to position [2679, 0]
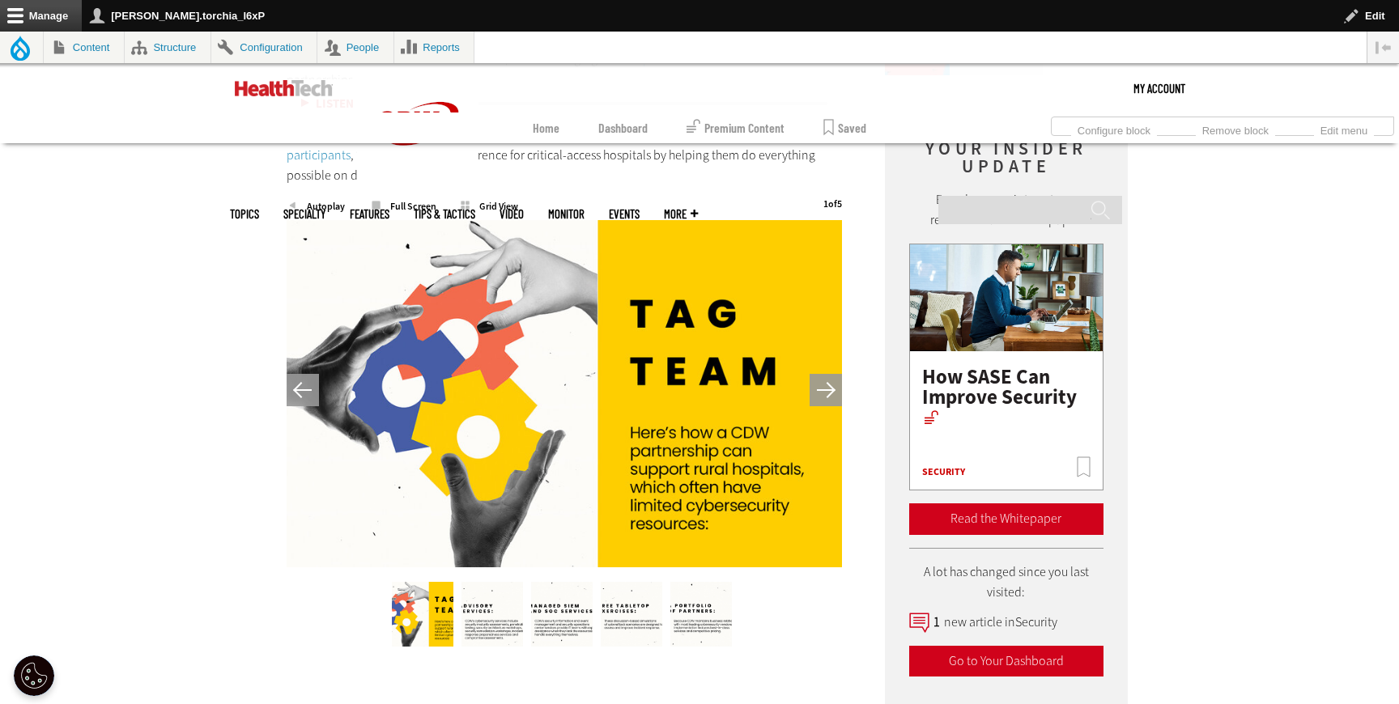
click at [822, 374] on button "Next" at bounding box center [826, 390] width 32 height 32
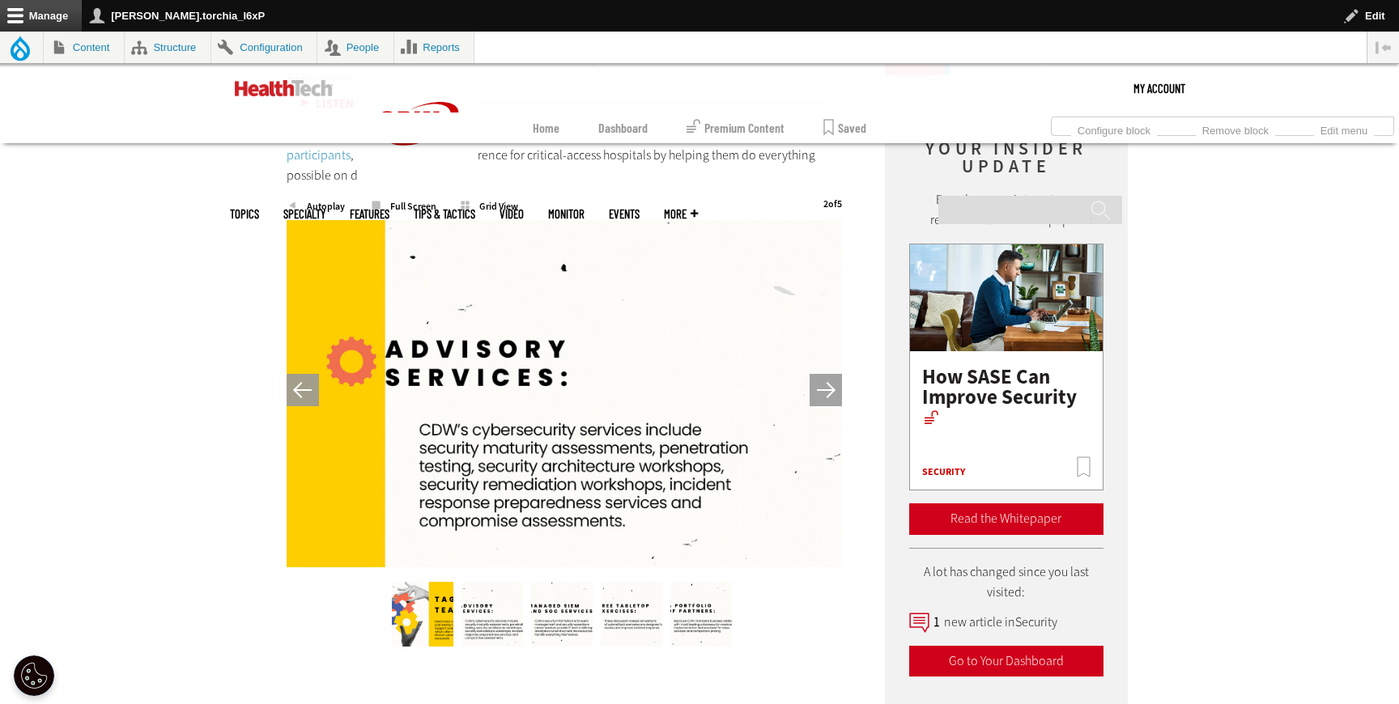
click at [822, 374] on button "Next" at bounding box center [826, 390] width 32 height 32
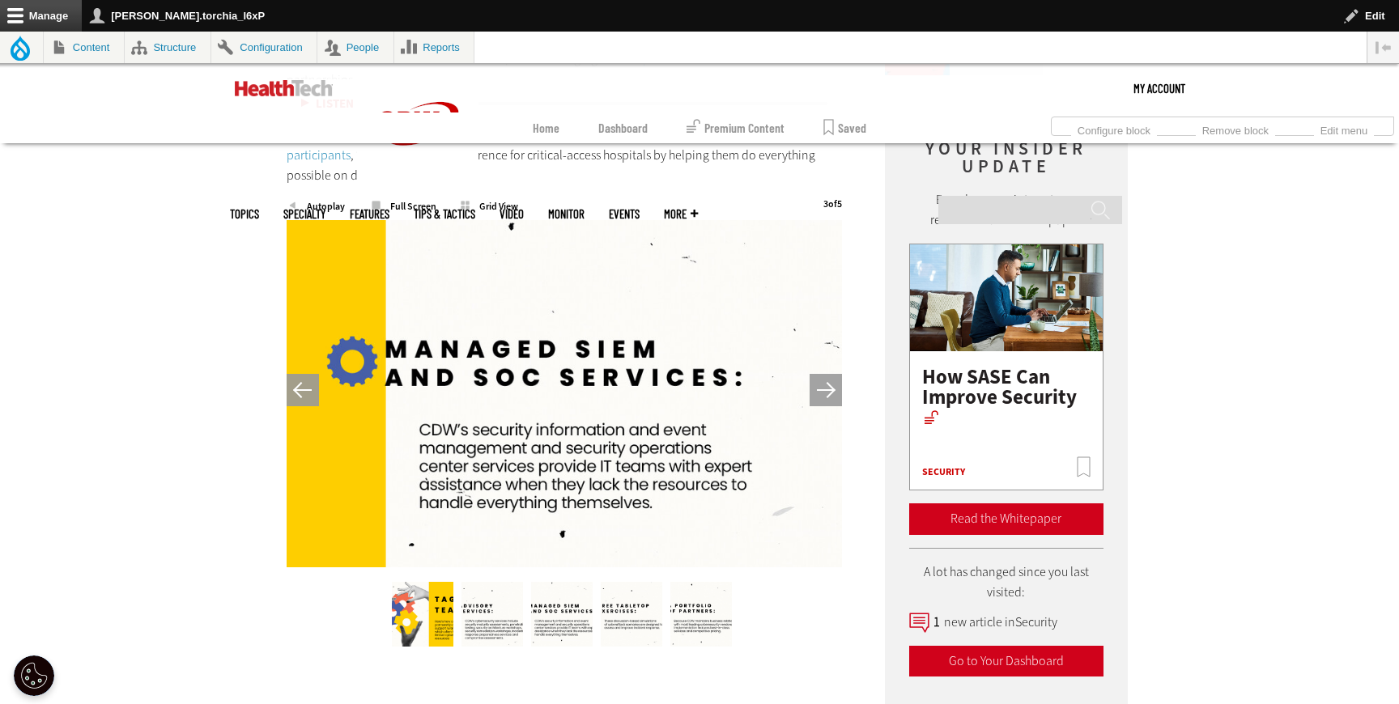
click at [822, 374] on button "Next" at bounding box center [826, 390] width 32 height 32
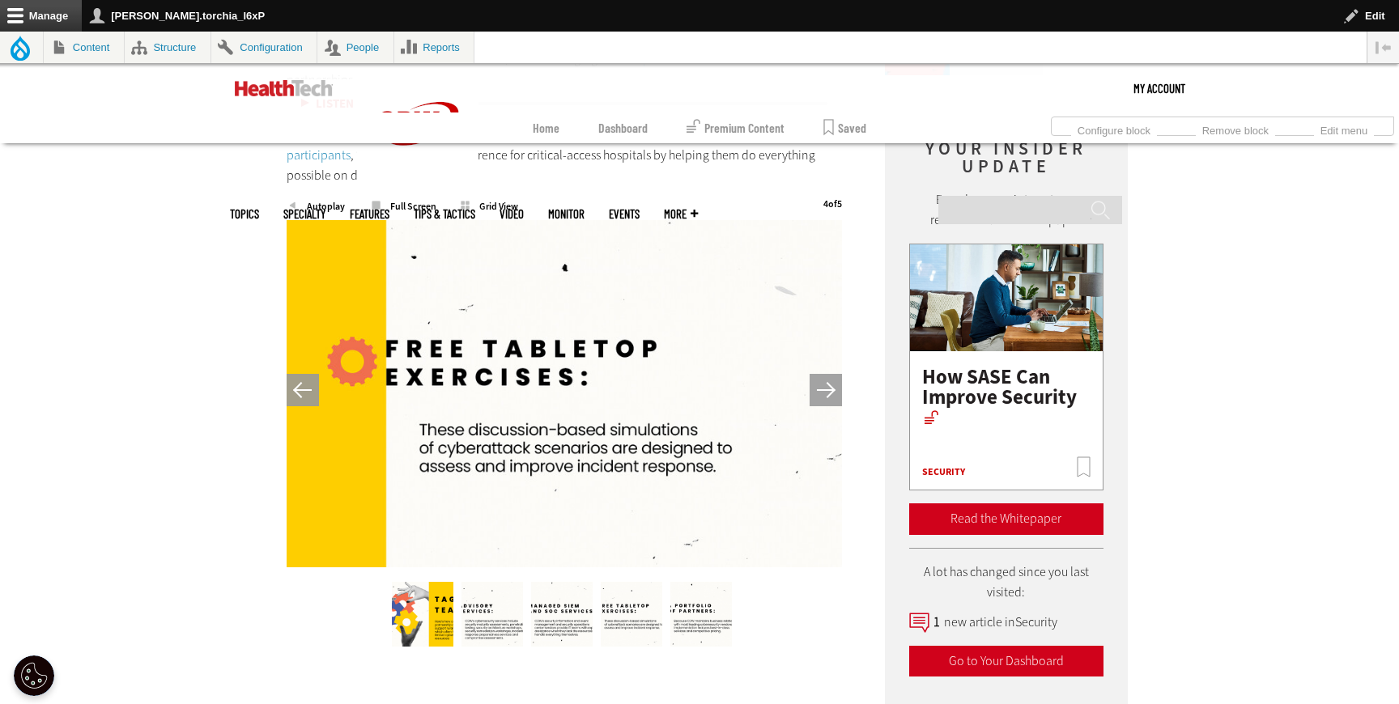
click at [822, 374] on button "Next" at bounding box center [826, 390] width 32 height 32
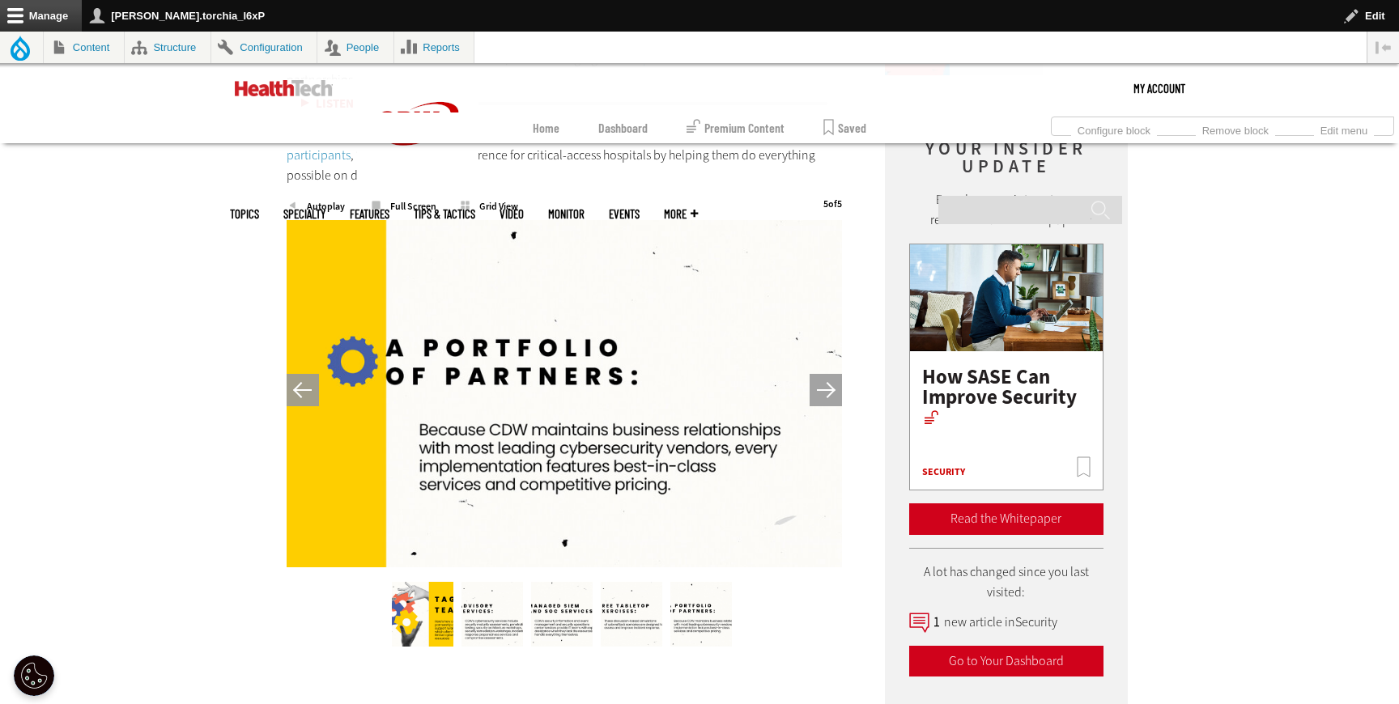
click at [822, 374] on button "Next" at bounding box center [826, 390] width 32 height 32
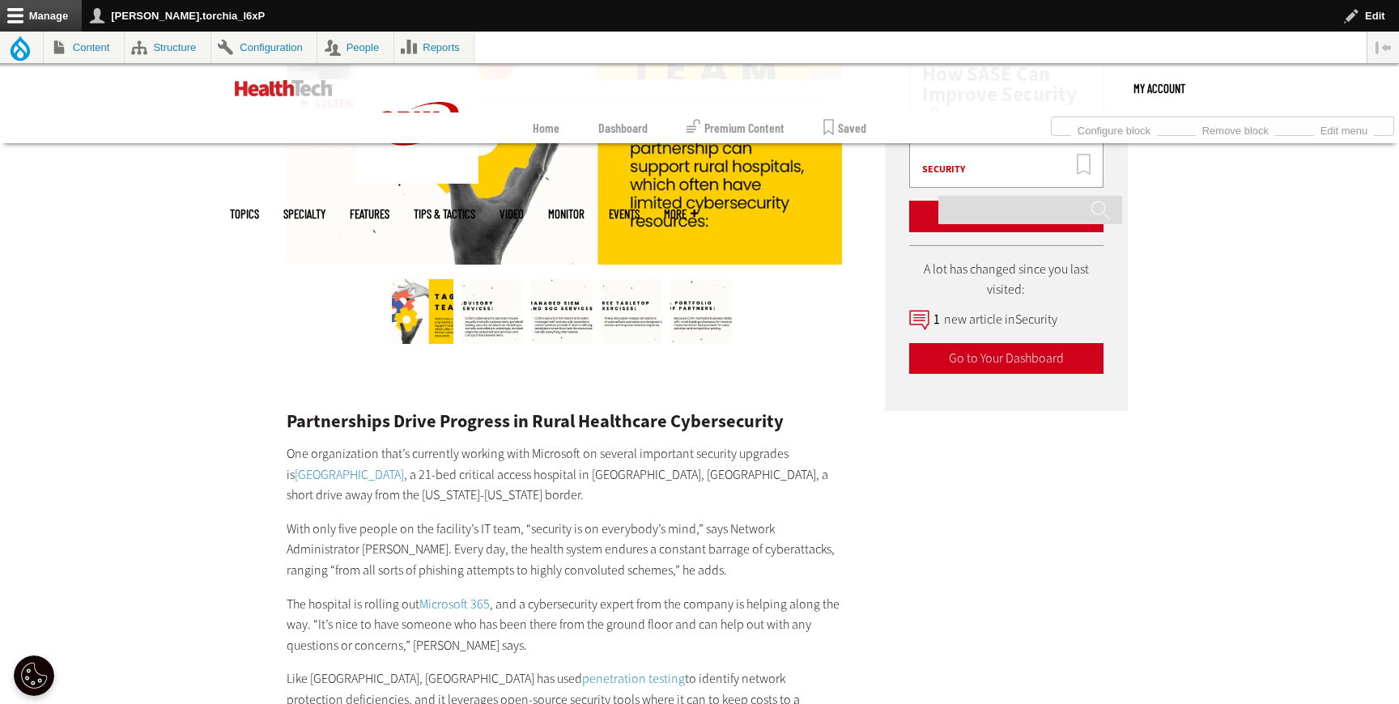
scroll to position [2994, 0]
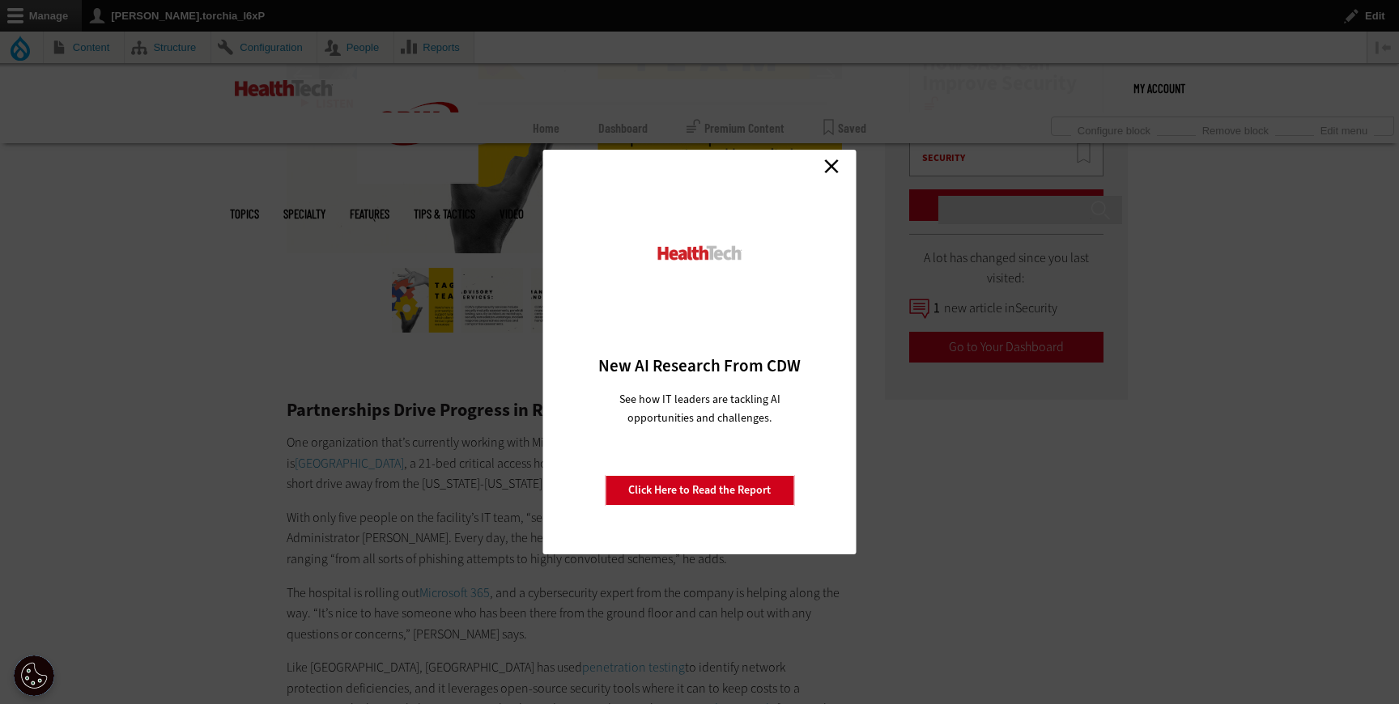
click at [830, 166] on link "Close" at bounding box center [831, 166] width 24 height 24
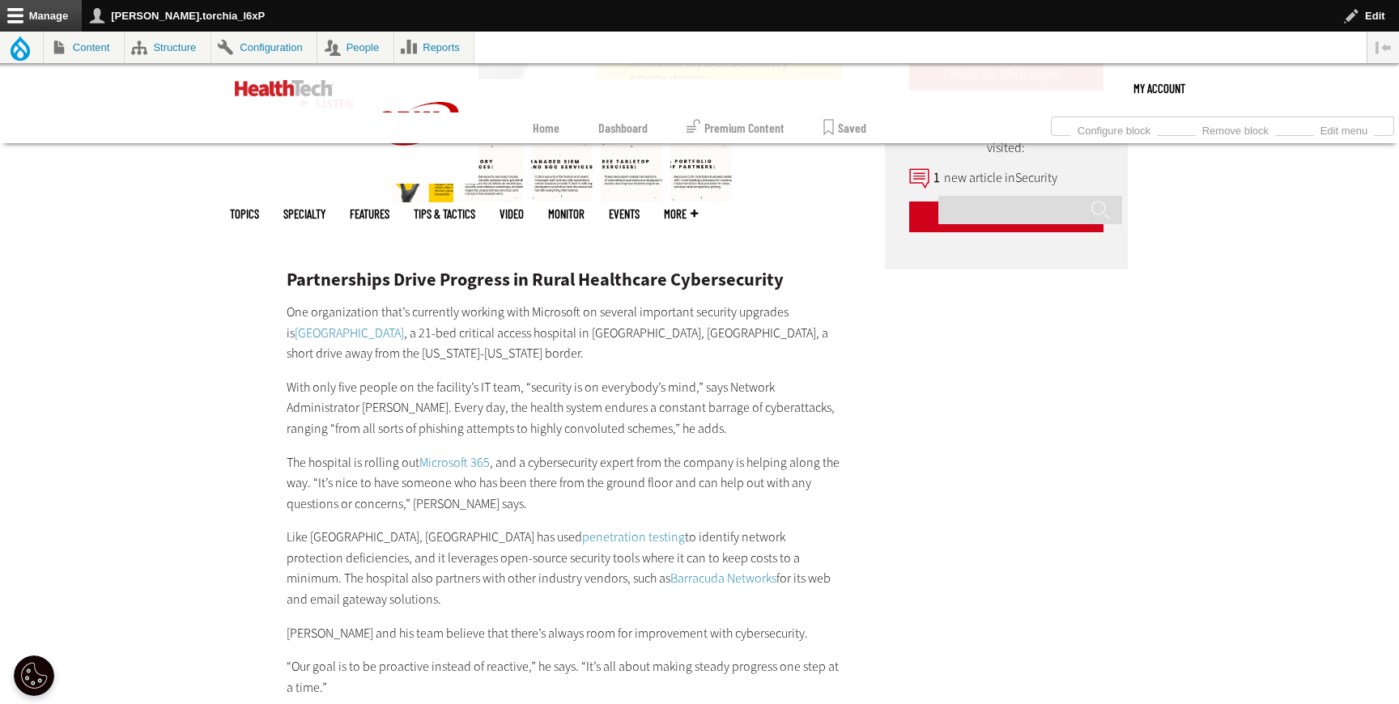
scroll to position [3141, 0]
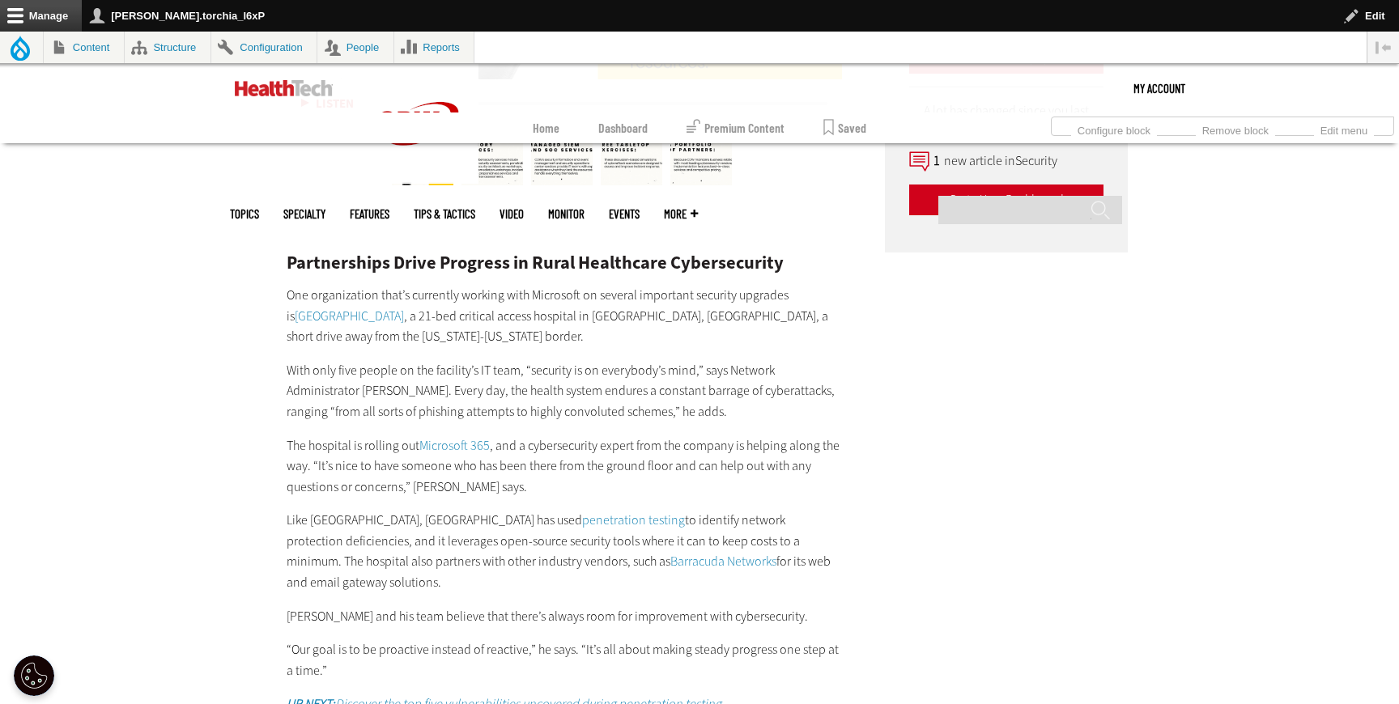
click at [404, 308] on link "[GEOGRAPHIC_DATA]" at bounding box center [349, 316] width 109 height 17
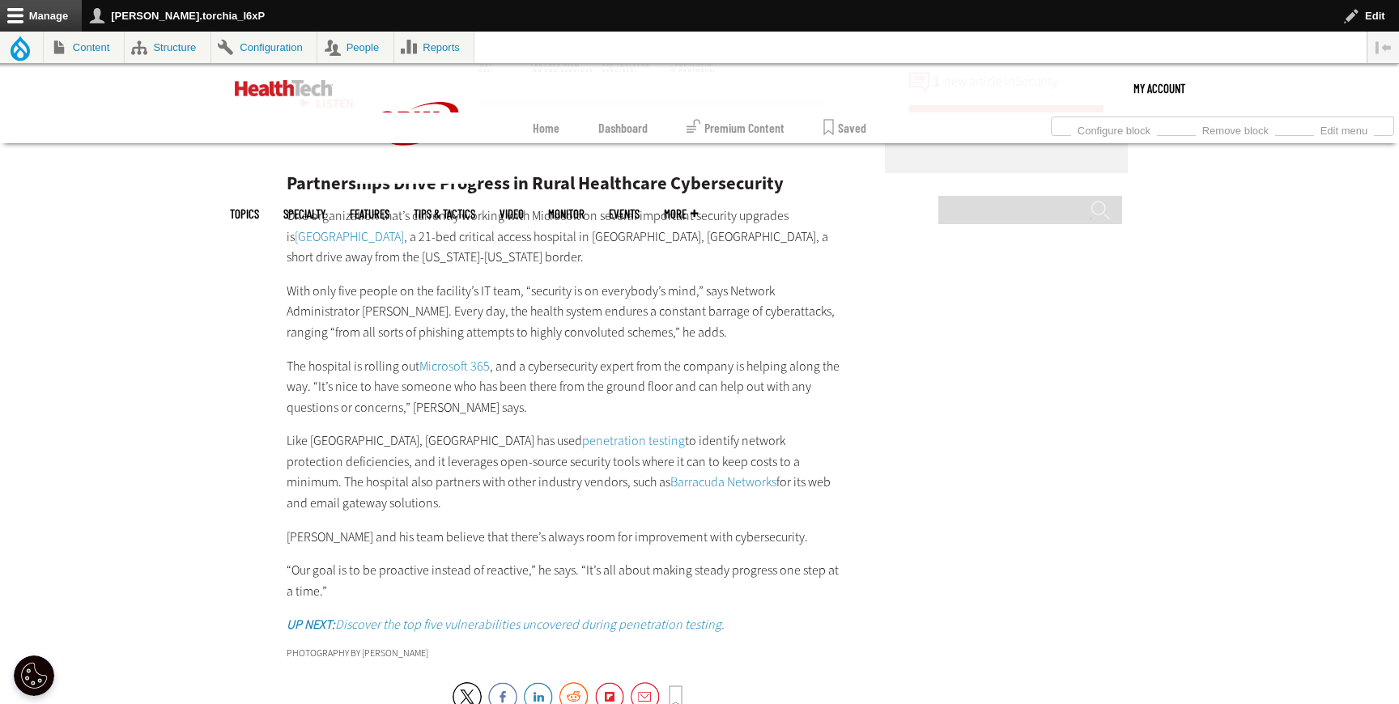
scroll to position [3223, 0]
click at [436, 355] on link "Microsoft 365" at bounding box center [454, 363] width 70 height 17
click at [675, 430] on link "penetration testing" at bounding box center [633, 438] width 103 height 17
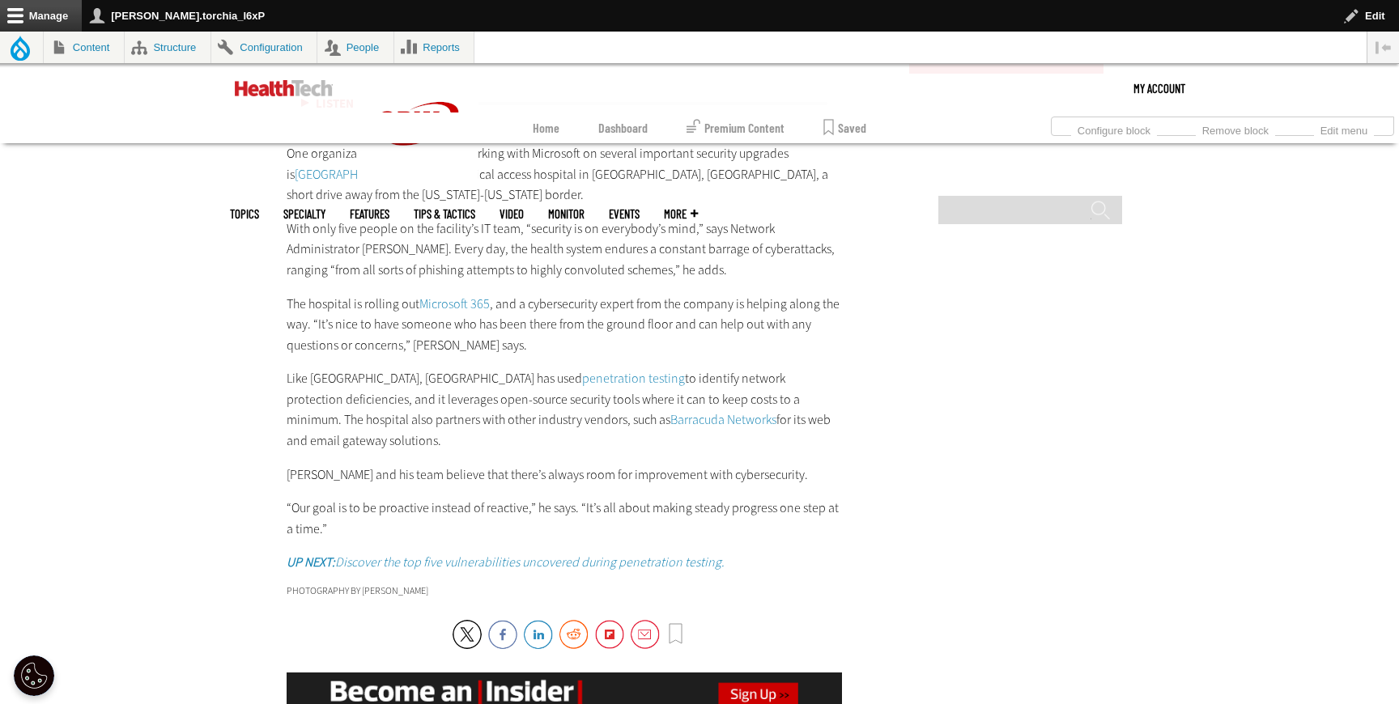
scroll to position [3288, 0]
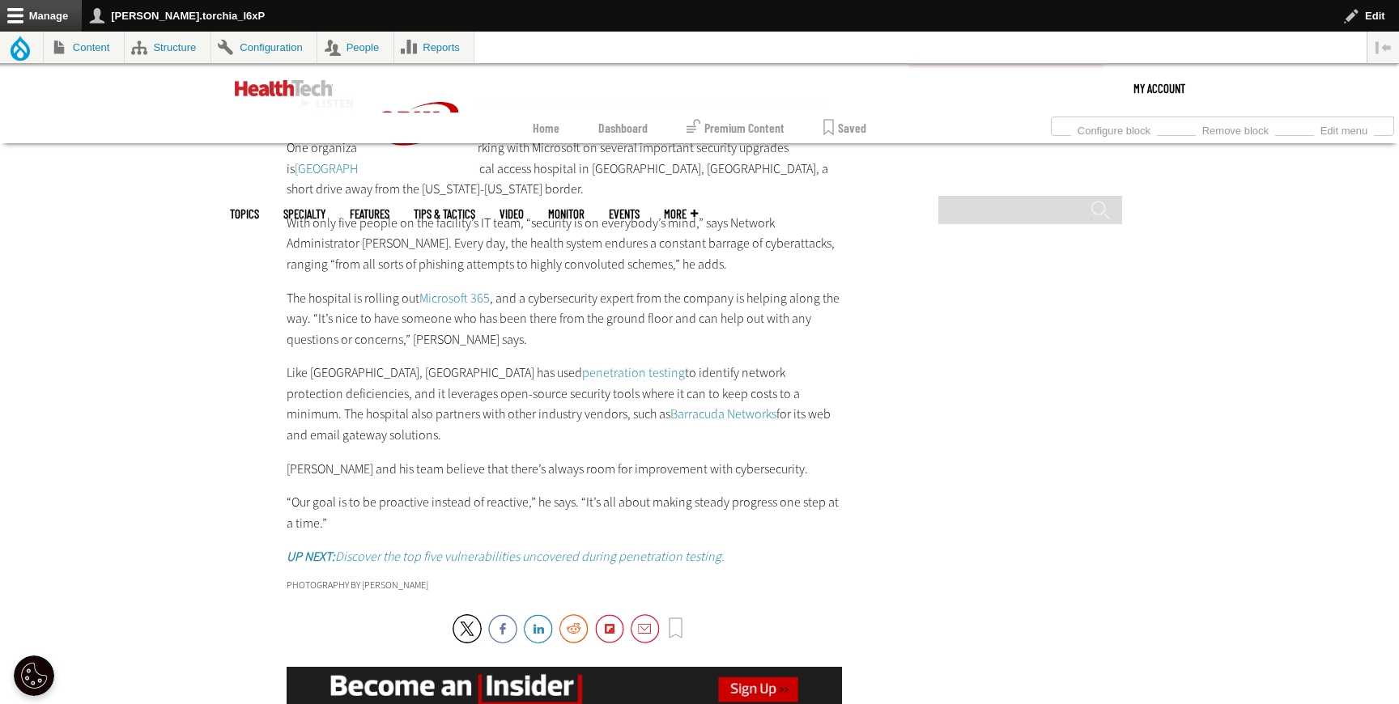
click at [687, 406] on link "Barracuda Networks" at bounding box center [723, 414] width 106 height 17
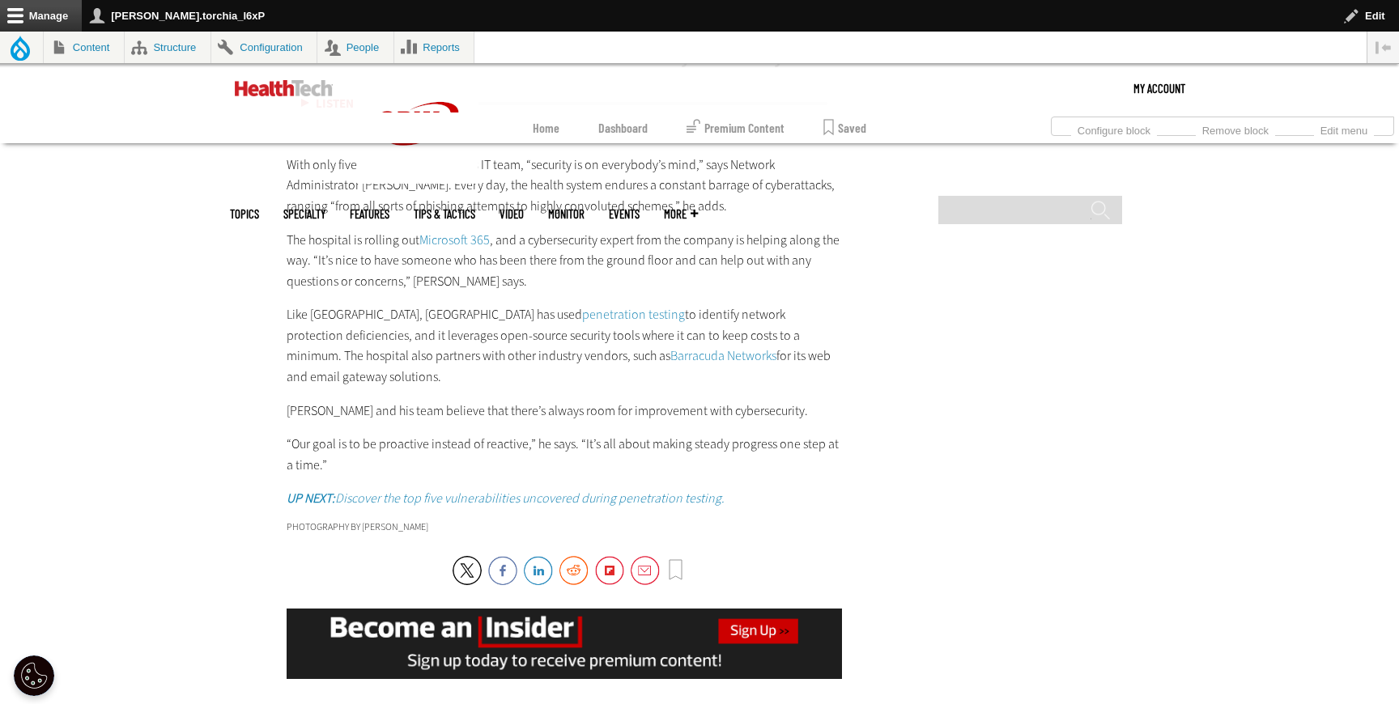
scroll to position [3348, 0]
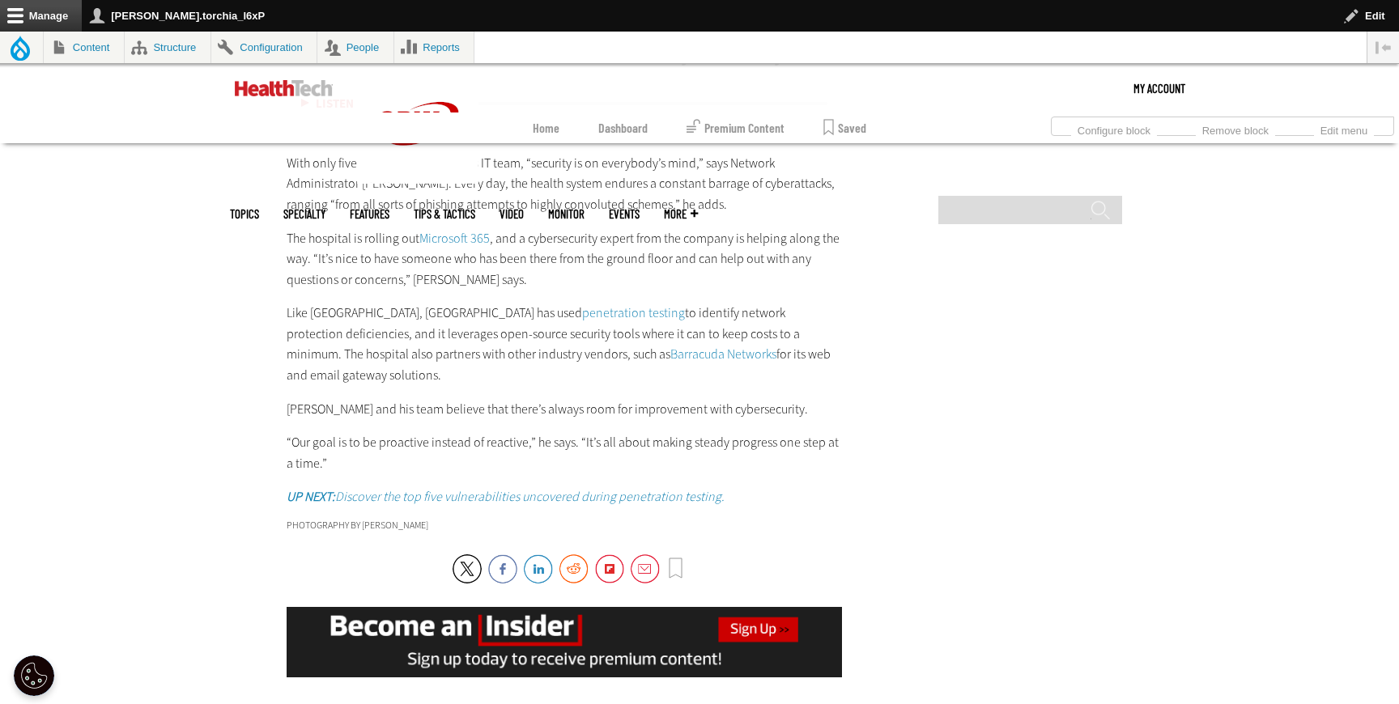
click at [310, 488] on strong "UP NEXT:" at bounding box center [311, 496] width 49 height 17
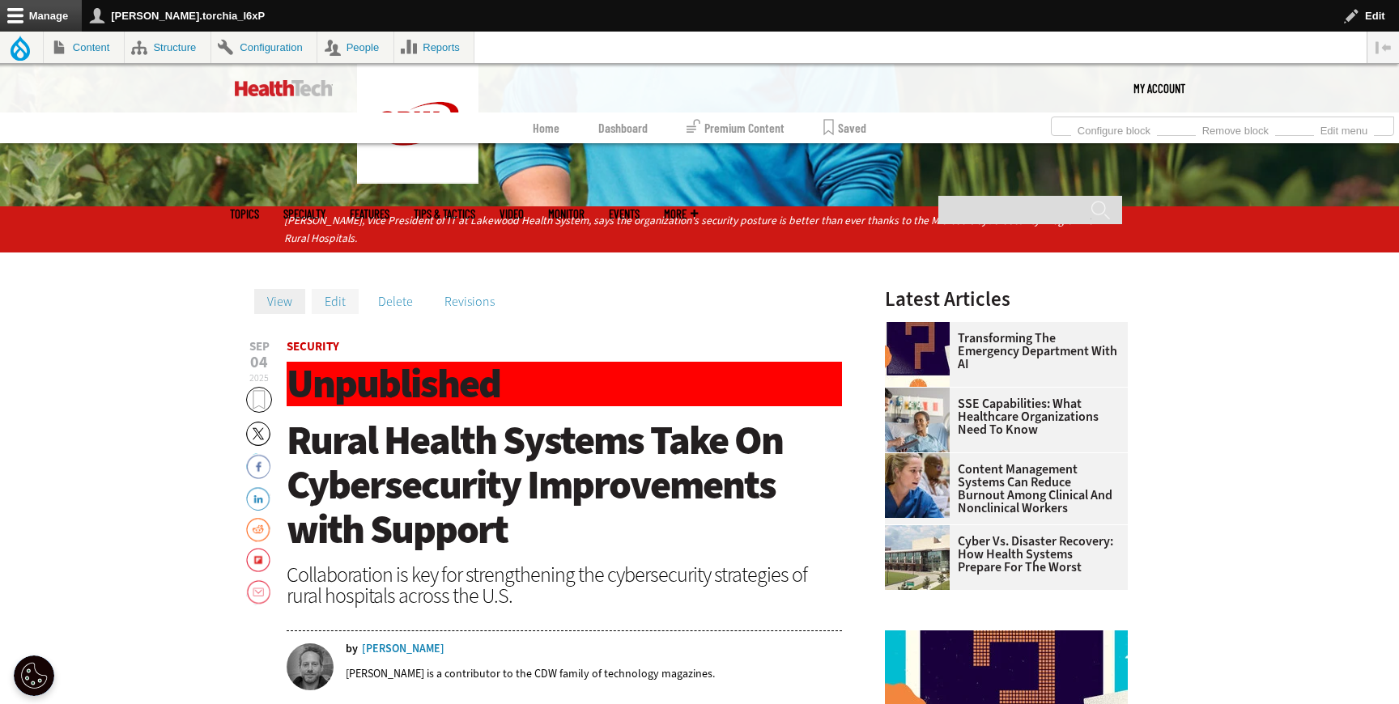
scroll to position [226, 0]
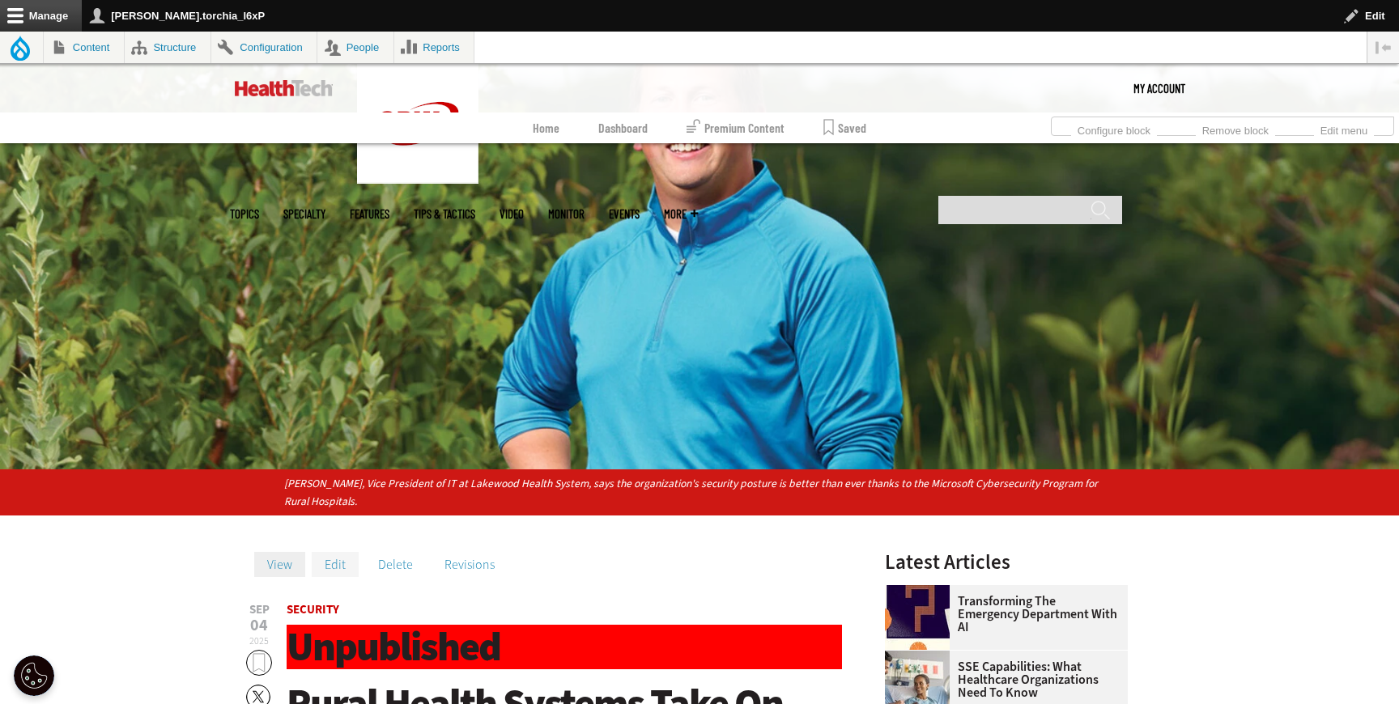
click at [323, 563] on link "Edit" at bounding box center [335, 564] width 47 height 24
